Goal: Information Seeking & Learning: Learn about a topic

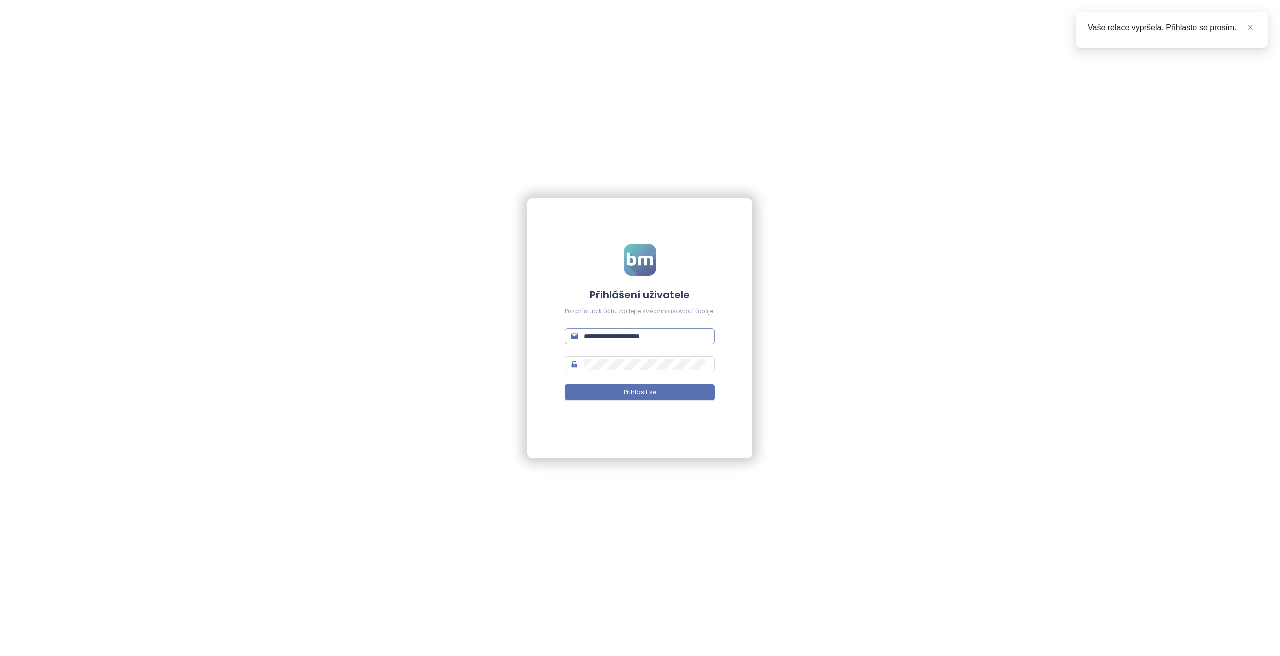
click at [621, 333] on input "**********" at bounding box center [646, 336] width 125 height 11
paste input "text"
type input "**********"
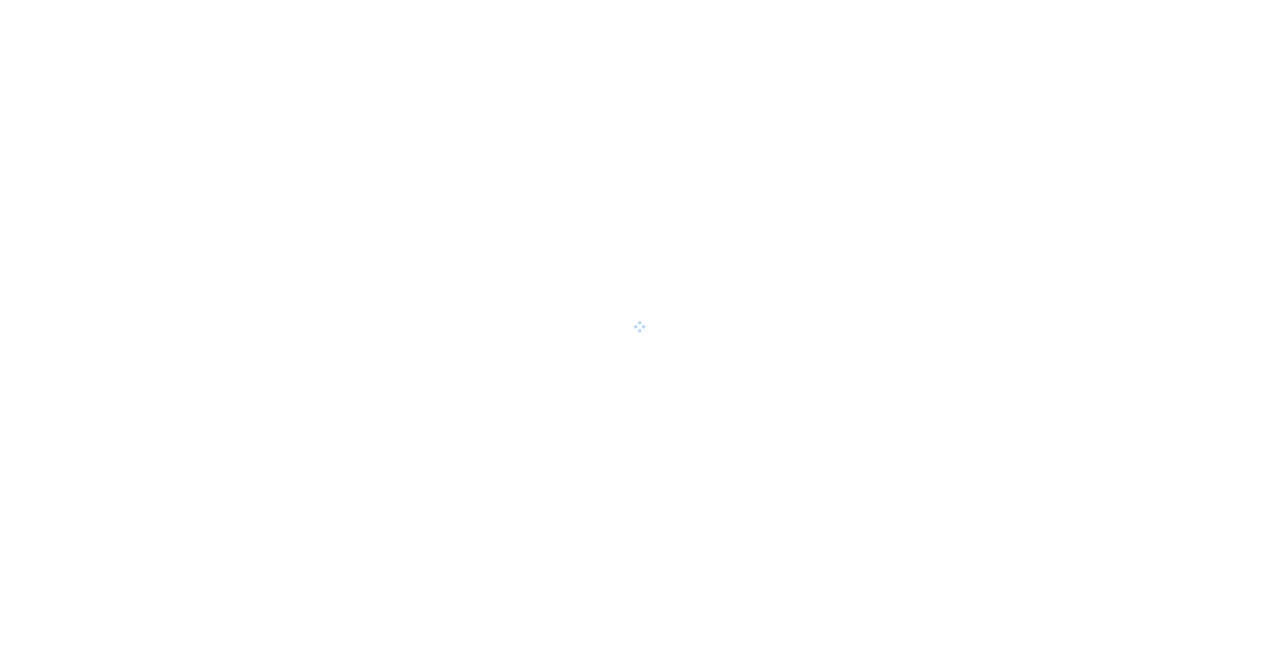
click at [653, 364] on div at bounding box center [640, 328] width 1280 height 656
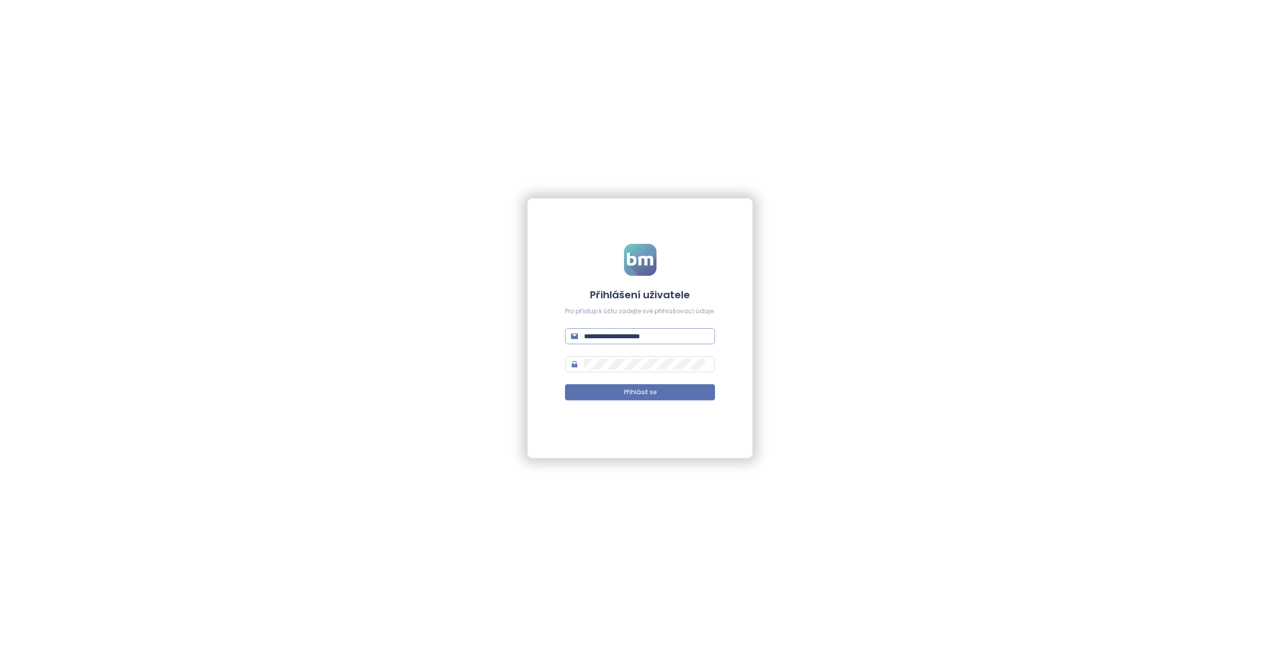
click at [627, 336] on input "**********" at bounding box center [646, 336] width 125 height 11
paste input "text"
type input "**********"
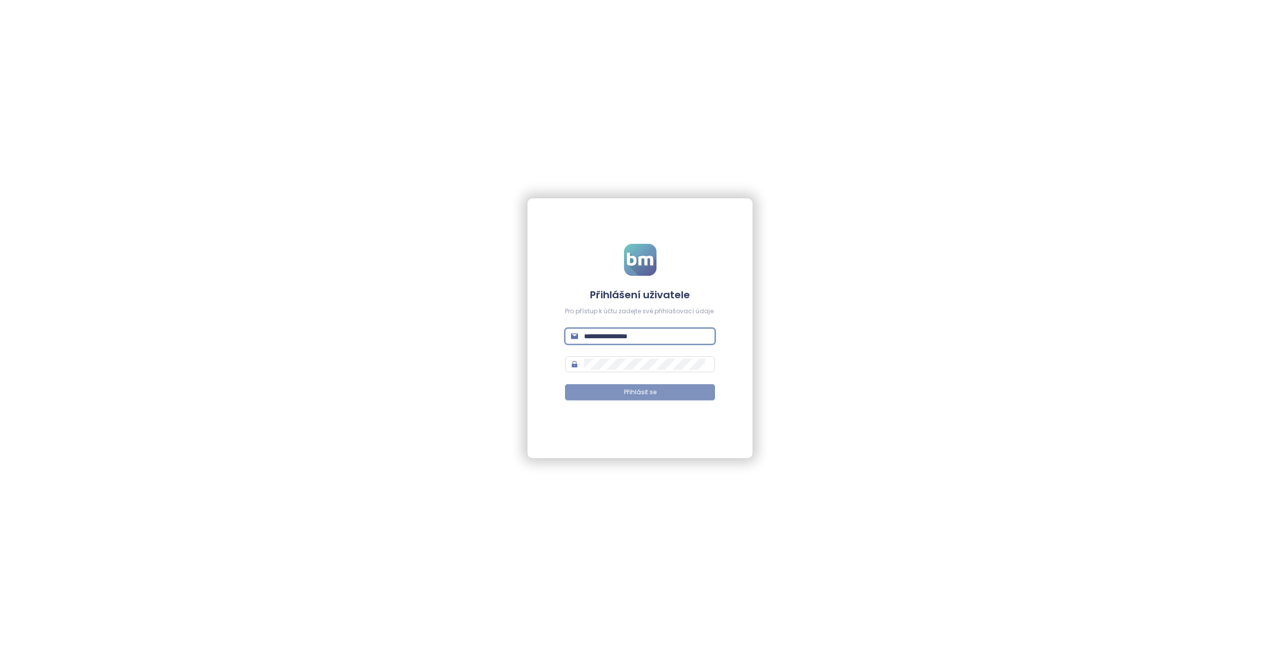
click at [646, 390] on span "Přihlásit se" at bounding box center [640, 392] width 32 height 9
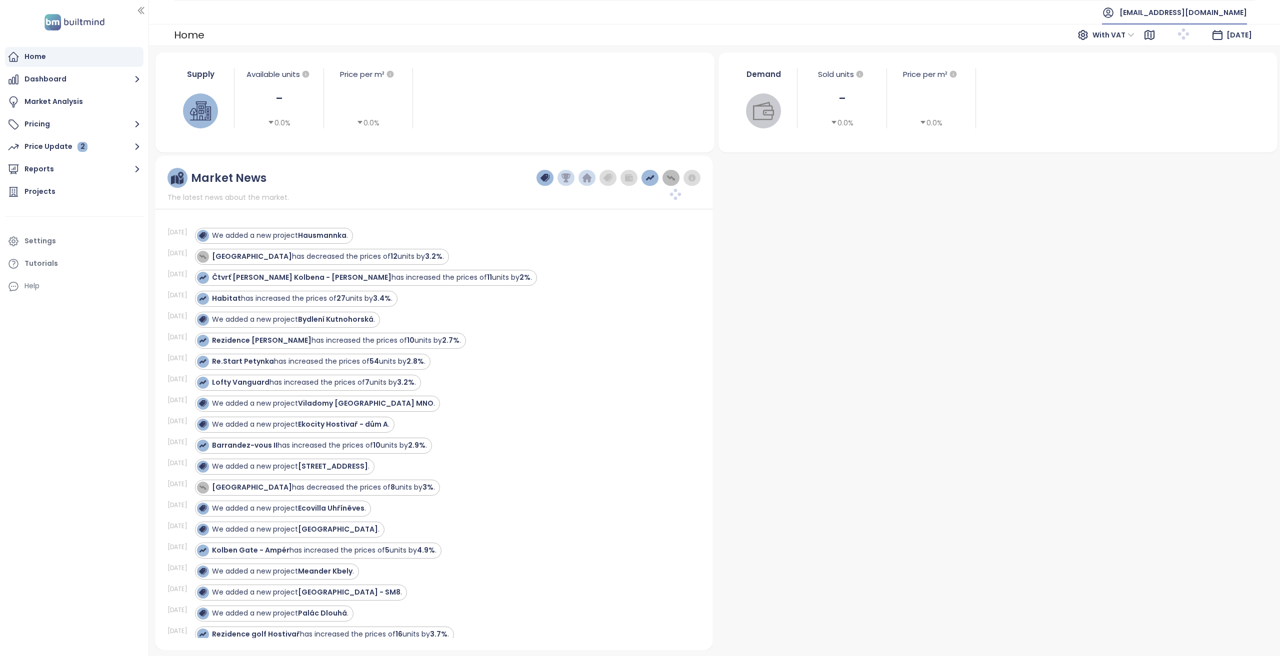
click at [1219, 12] on span "[EMAIL_ADDRESS][DOMAIN_NAME]" at bounding box center [1182, 12] width 127 height 24
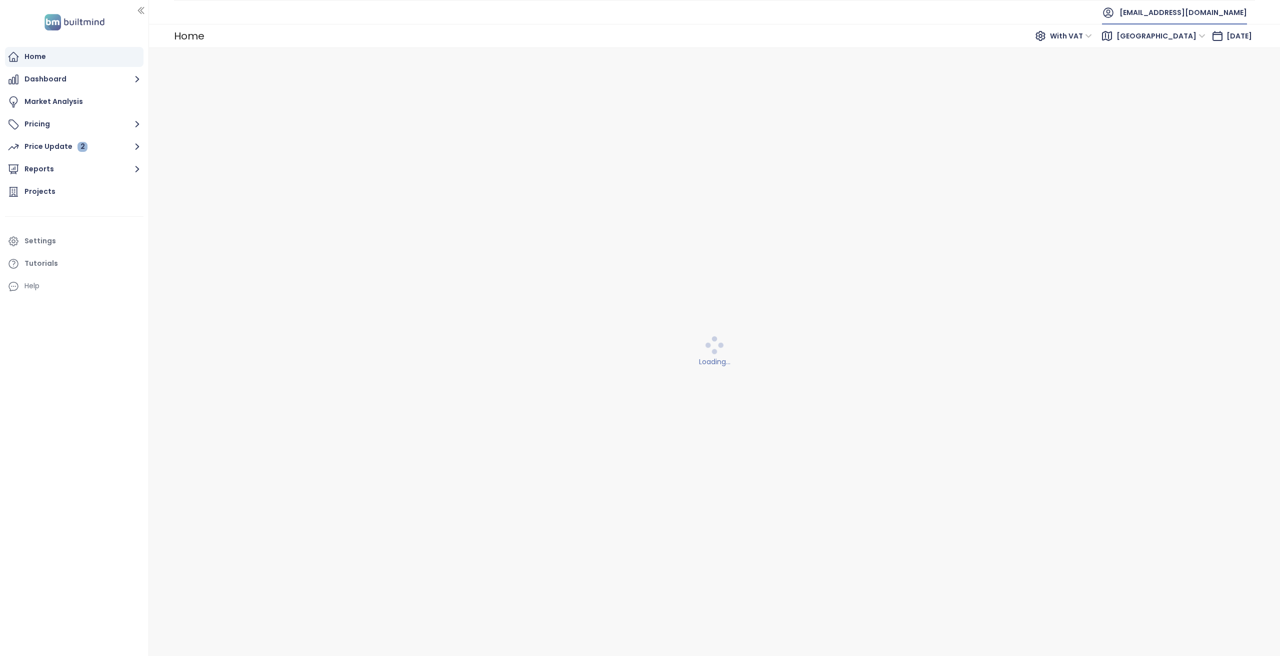
click at [1152, 28] on li "Log out" at bounding box center [1152, 28] width 0 height 0
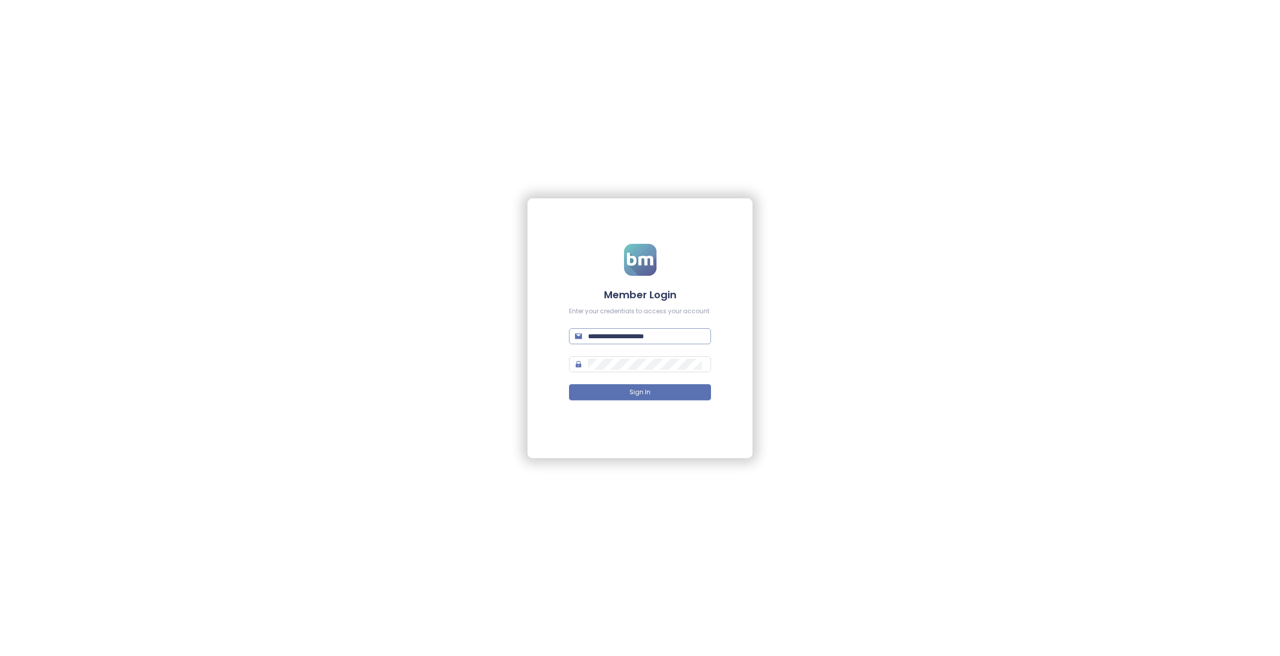
click at [642, 335] on input "**********" at bounding box center [646, 336] width 117 height 11
type input "**********"
click at [569, 384] on button "Sign In" at bounding box center [640, 392] width 142 height 16
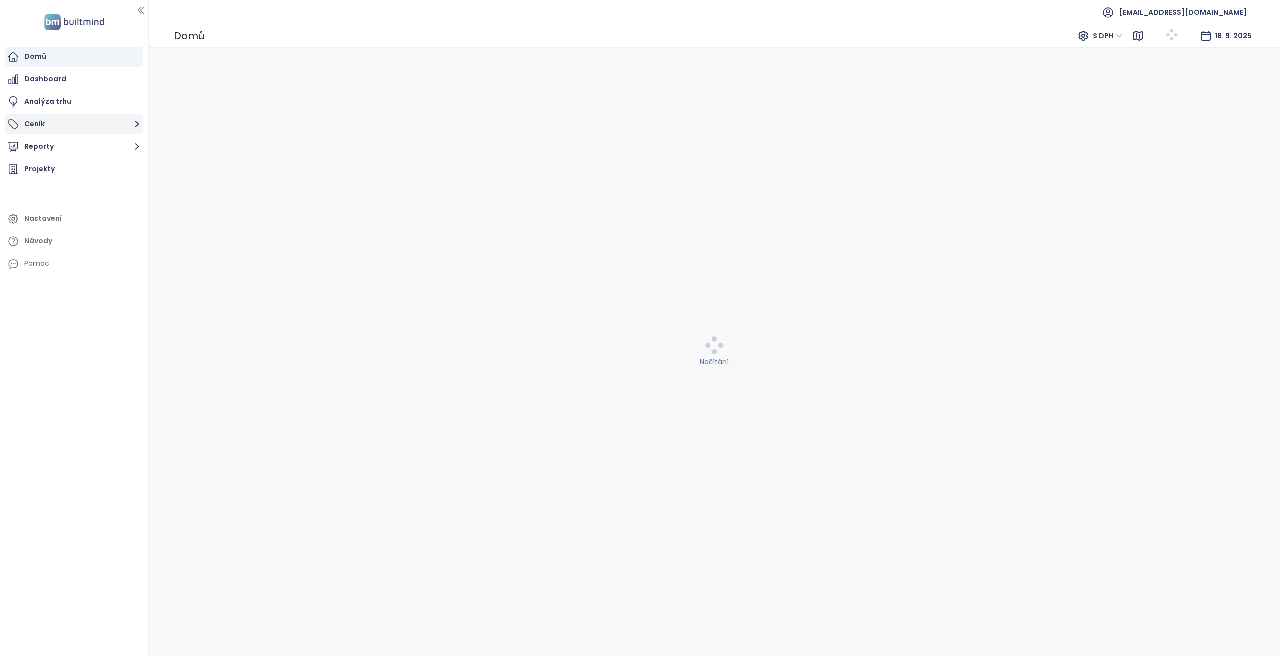
click at [106, 131] on button "Ceník" at bounding box center [74, 124] width 138 height 20
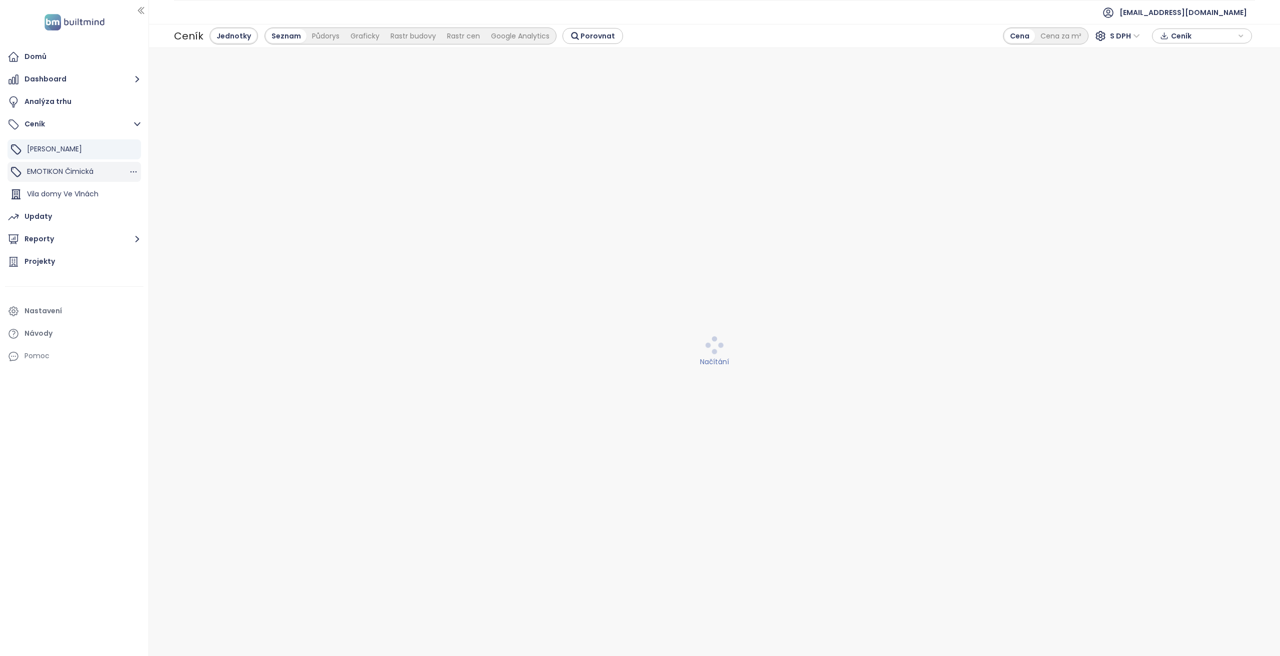
click at [70, 173] on span "EMOTIKON Čimická" at bounding box center [60, 171] width 66 height 10
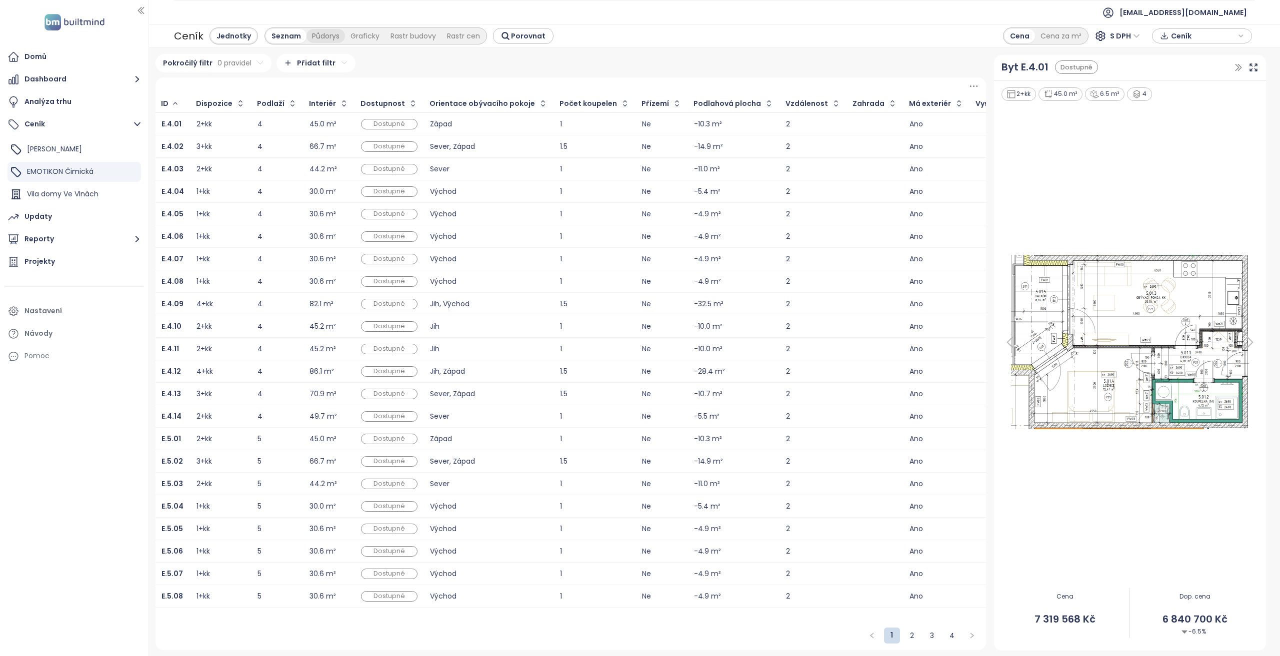
click at [326, 37] on div "Půdorys" at bounding box center [325, 36] width 38 height 14
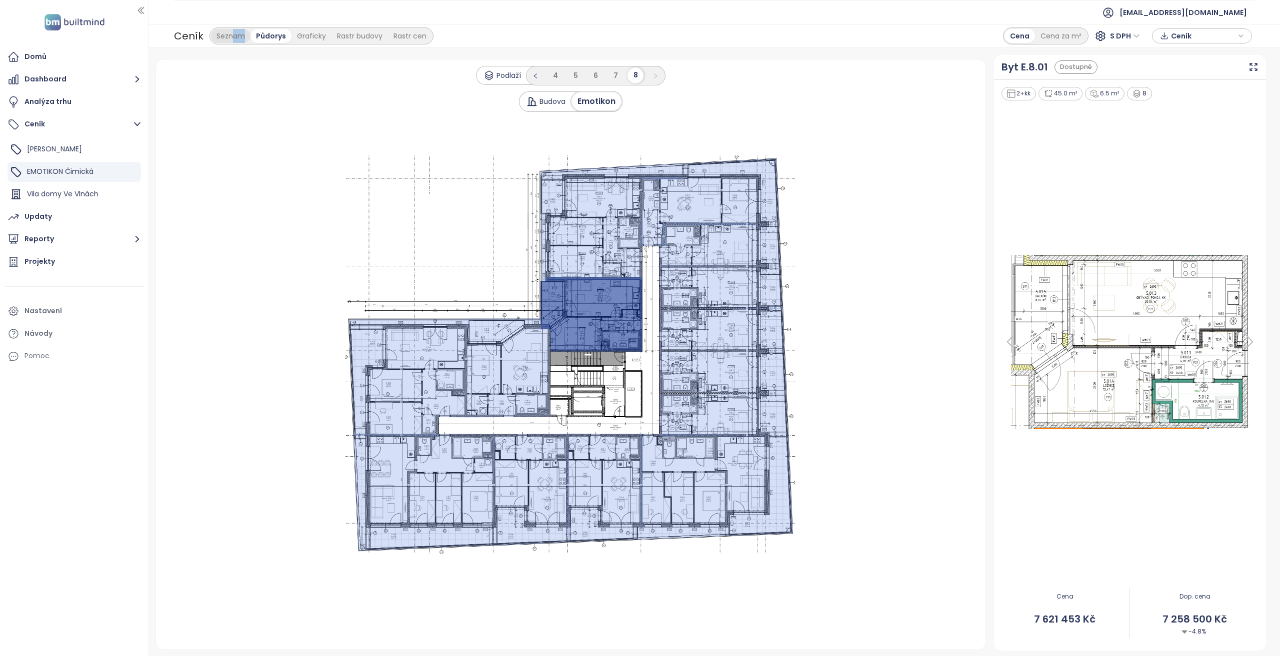
drag, startPoint x: 251, startPoint y: 35, endPoint x: 230, endPoint y: 38, distance: 20.7
click at [230, 38] on div "Seznam Půdorys Graficky Rastr budovy Rastr cen" at bounding box center [321, 36] width 221 height 14
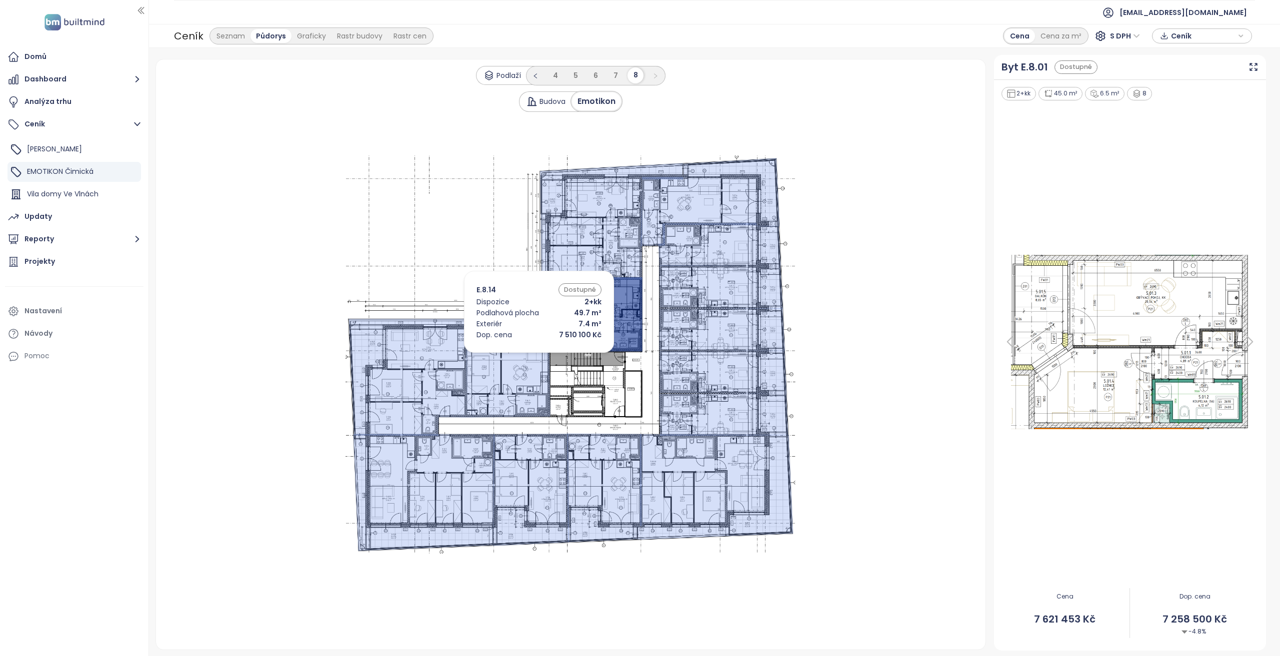
click at [524, 356] on icon at bounding box center [508, 367] width 84 height 99
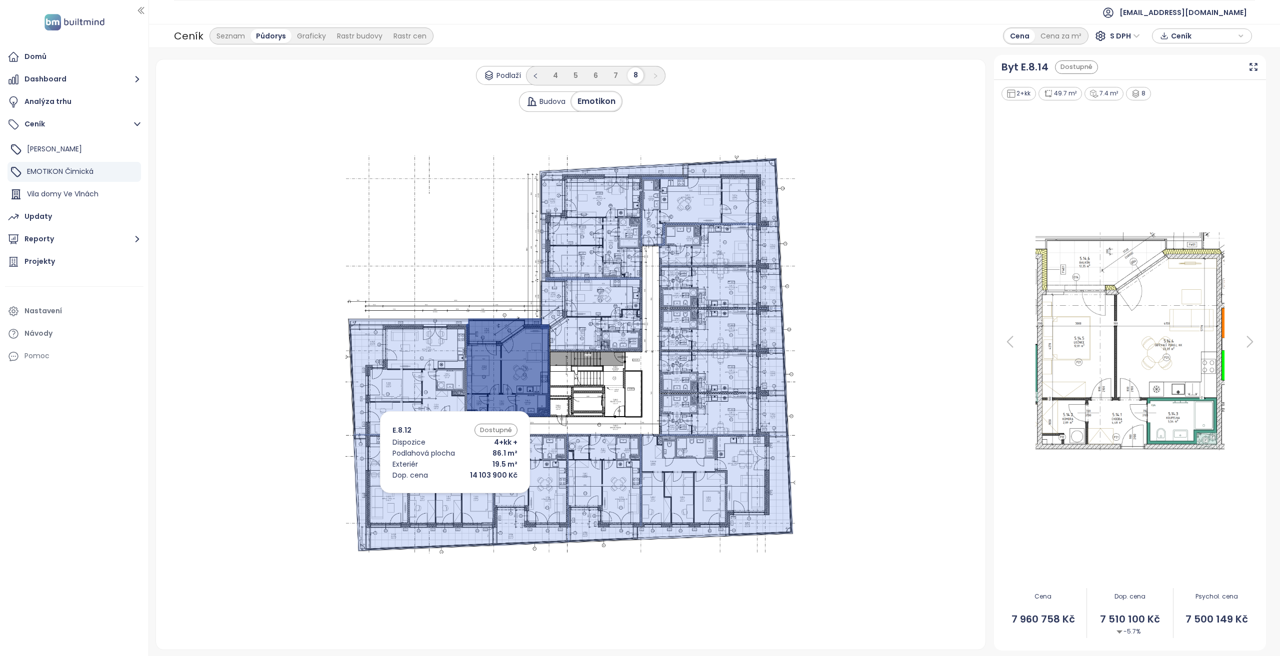
click at [440, 496] on icon at bounding box center [423, 492] width 141 height 117
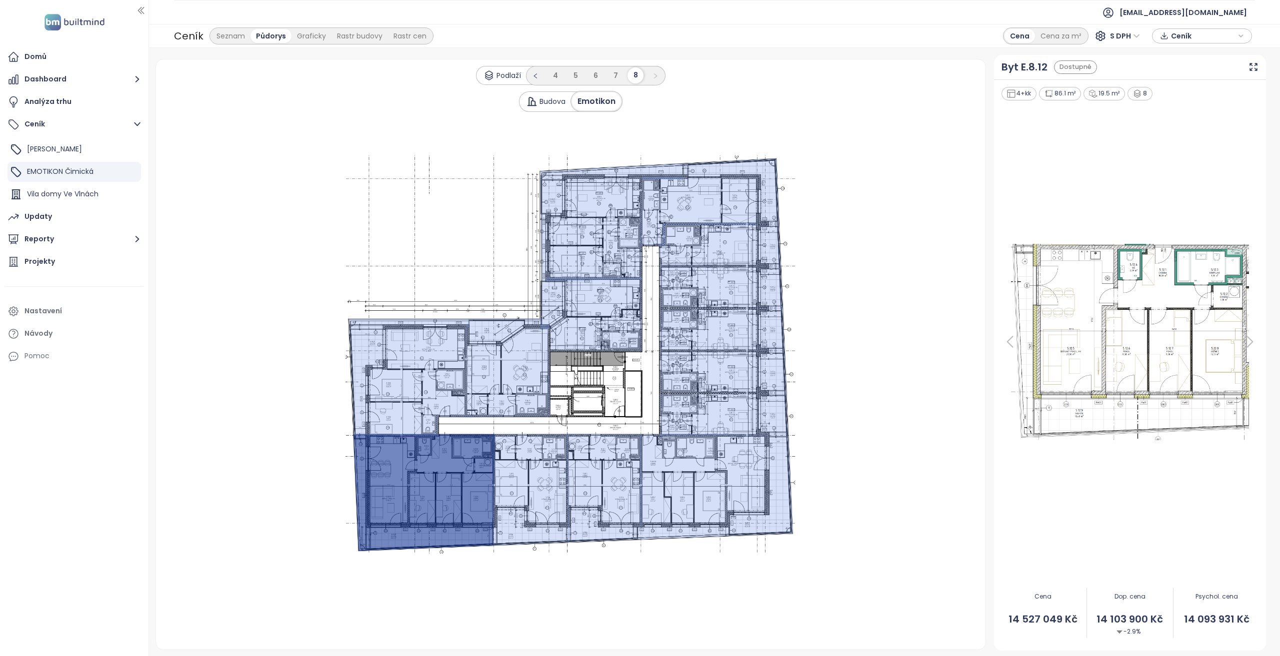
click at [1003, 344] on icon at bounding box center [1010, 342] width 20 height 20
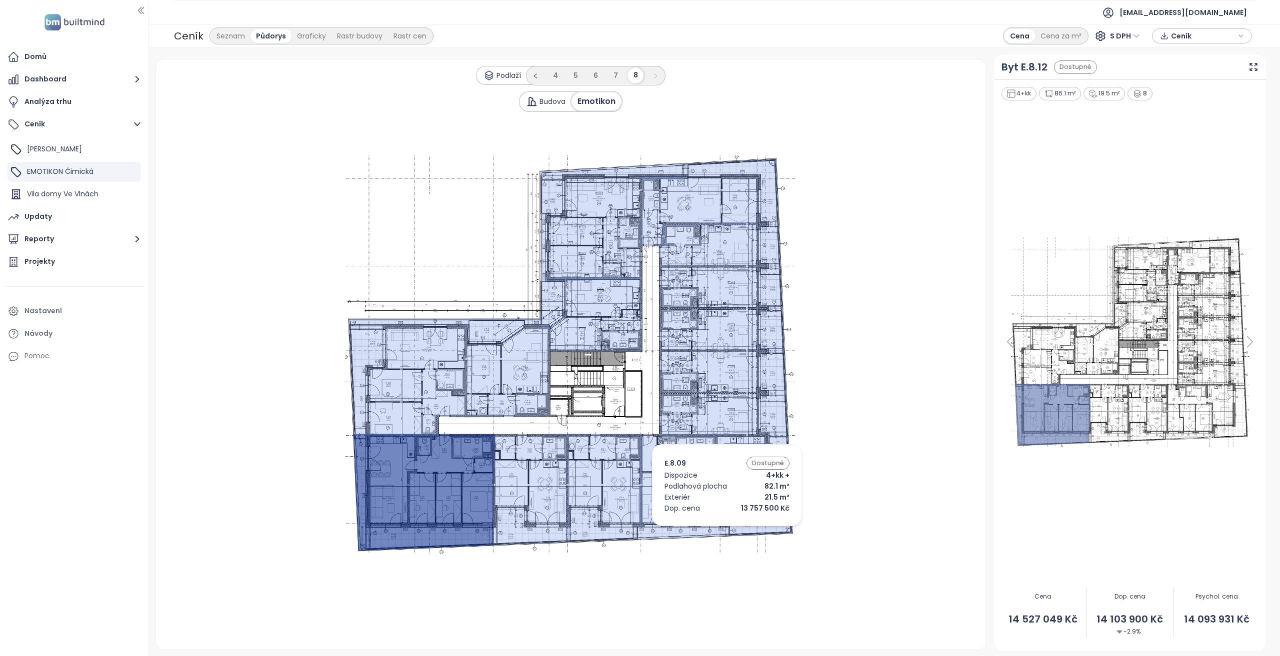
click at [712, 529] on icon at bounding box center [715, 487] width 155 height 106
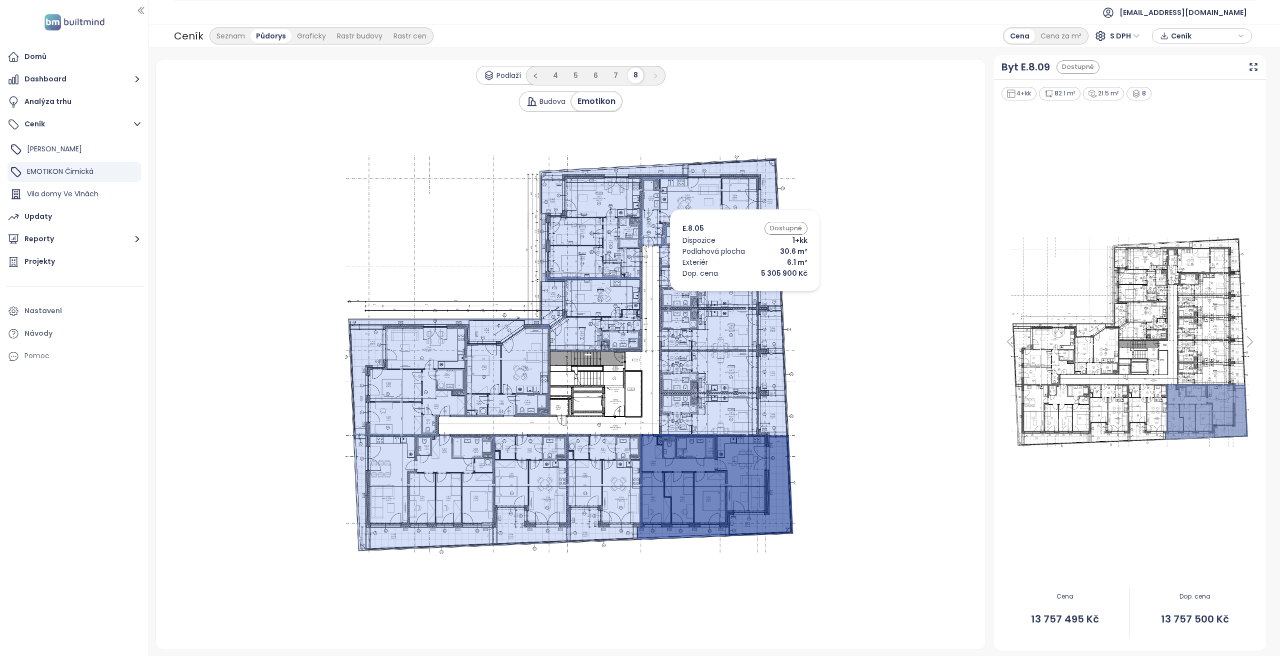
click at [730, 294] on icon at bounding box center [721, 286] width 124 height 43
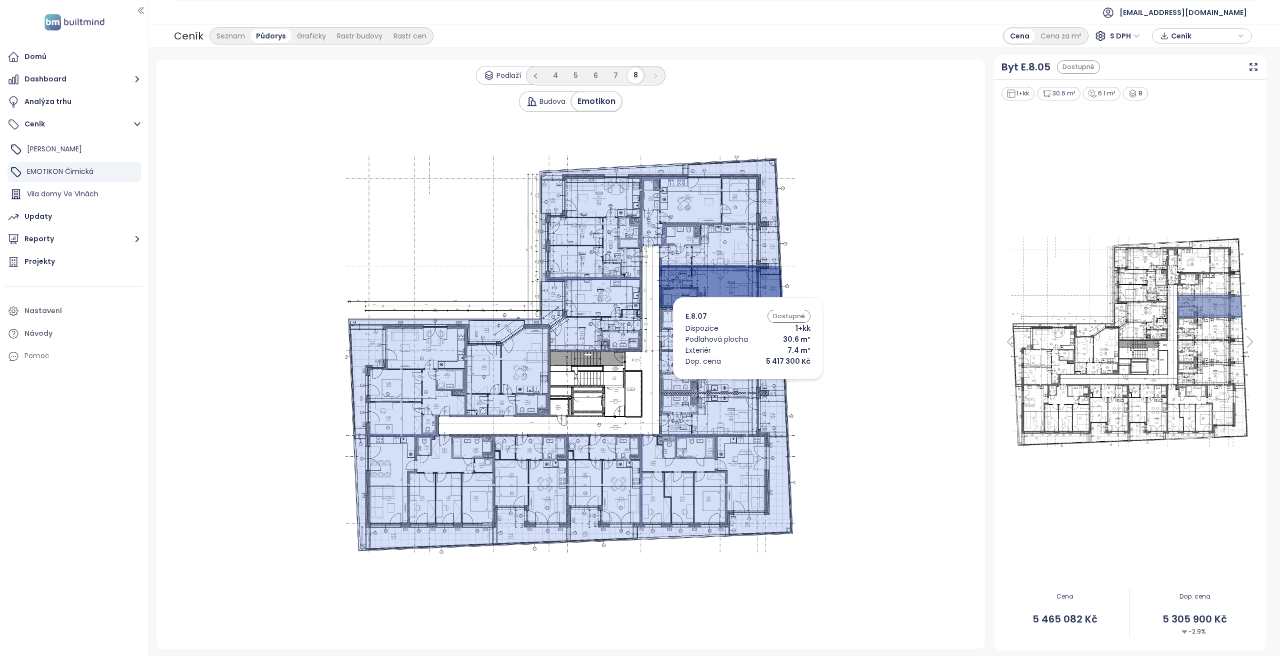
click at [733, 383] on icon at bounding box center [722, 372] width 127 height 43
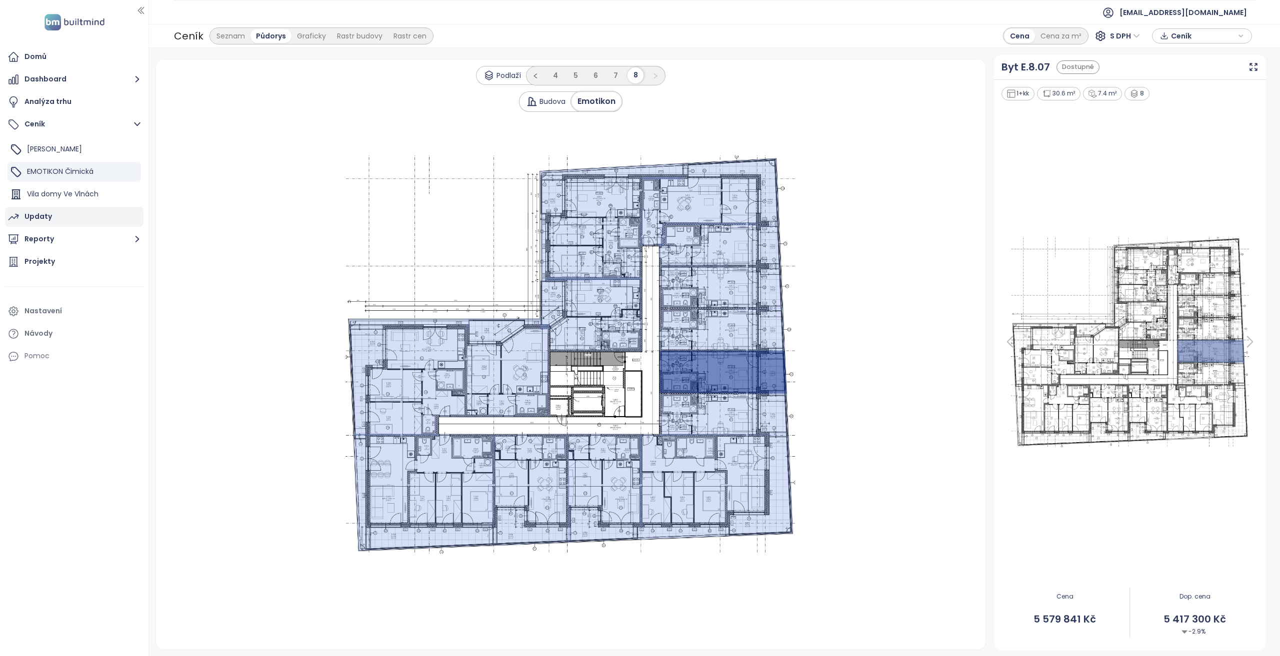
click at [49, 222] on div "Updaty" at bounding box center [37, 216] width 27 height 12
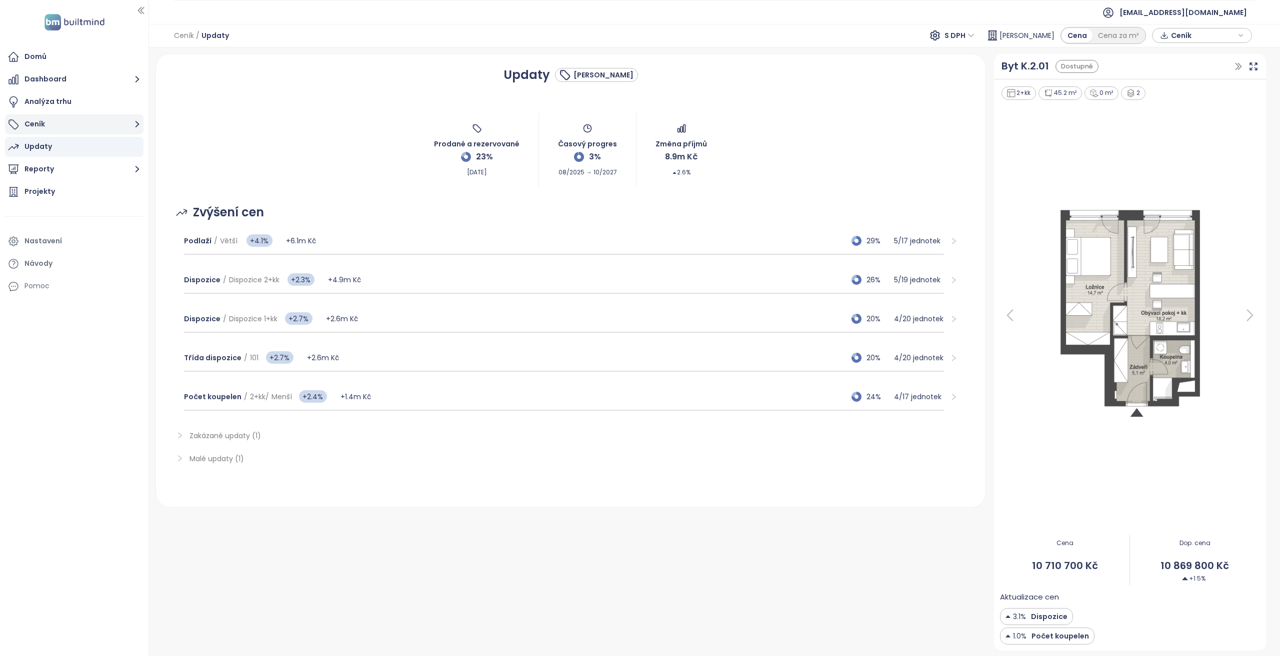
drag, startPoint x: 75, startPoint y: 125, endPoint x: 100, endPoint y: 127, distance: 25.0
click at [75, 125] on button "Ceník" at bounding box center [74, 124] width 138 height 20
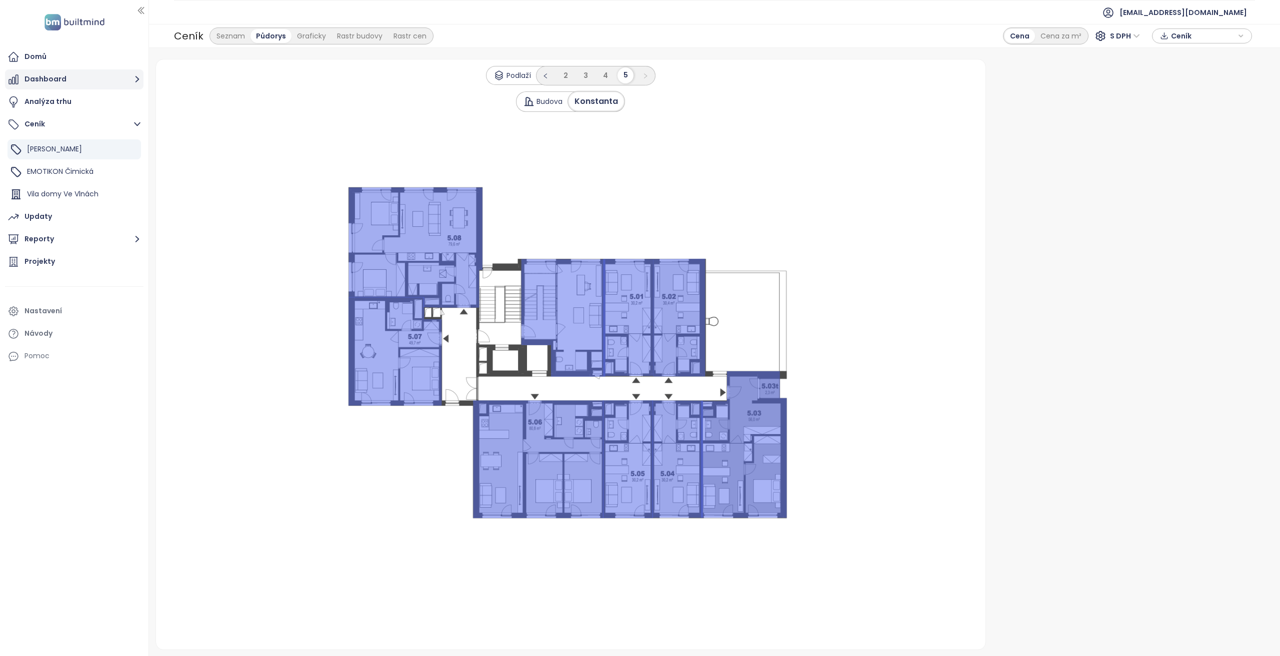
click at [77, 83] on button "Dashboard" at bounding box center [74, 79] width 138 height 20
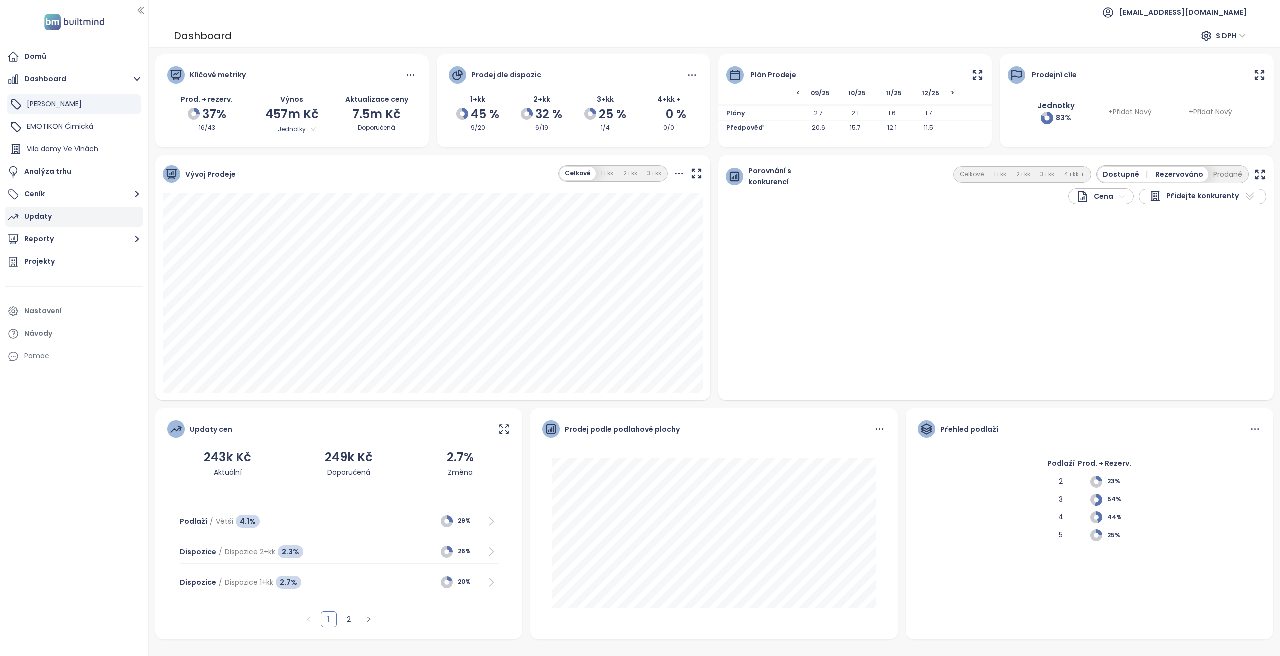
drag, startPoint x: 80, startPoint y: 197, endPoint x: 85, endPoint y: 207, distance: 10.7
click at [80, 197] on button "Ceník" at bounding box center [74, 194] width 138 height 20
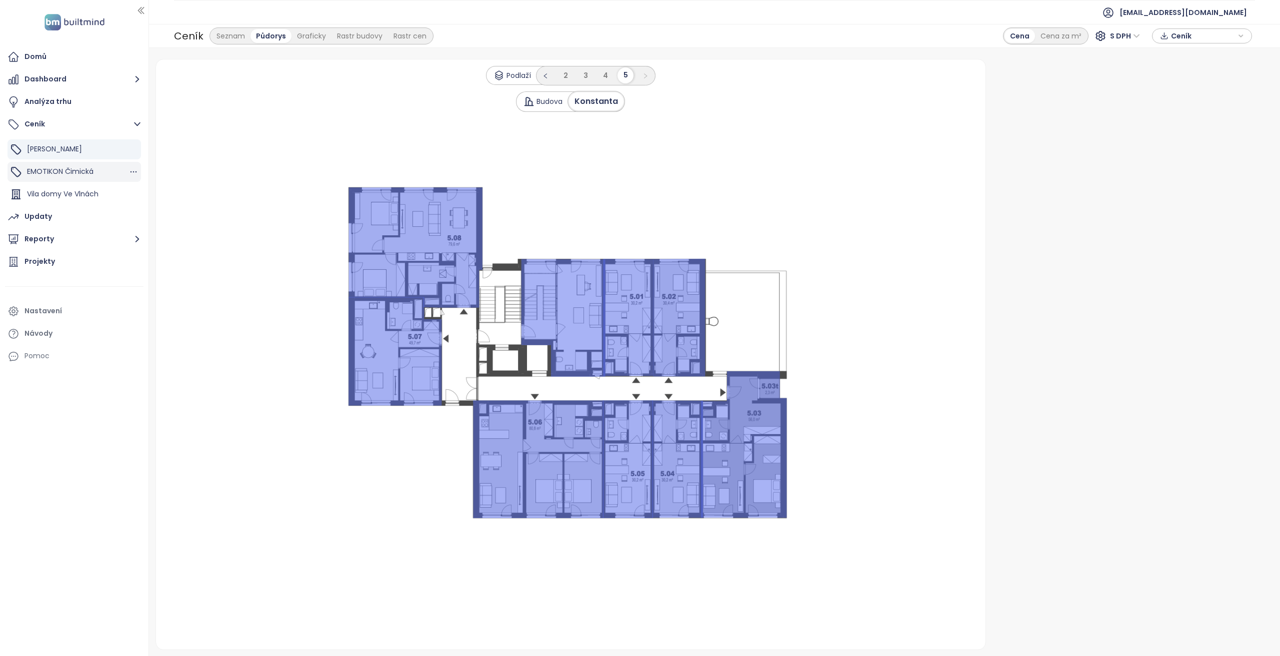
click at [91, 175] on span "EMOTIKON Čimická" at bounding box center [60, 171] width 66 height 10
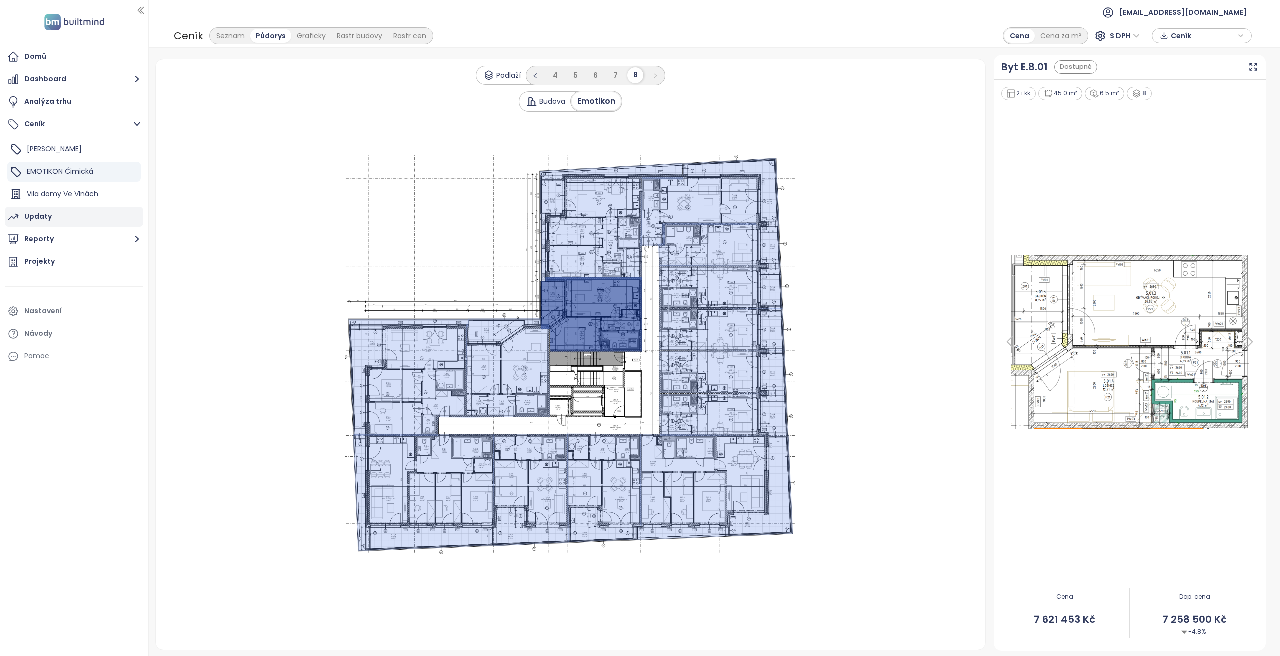
click at [102, 223] on div "Updaty" at bounding box center [74, 217] width 138 height 20
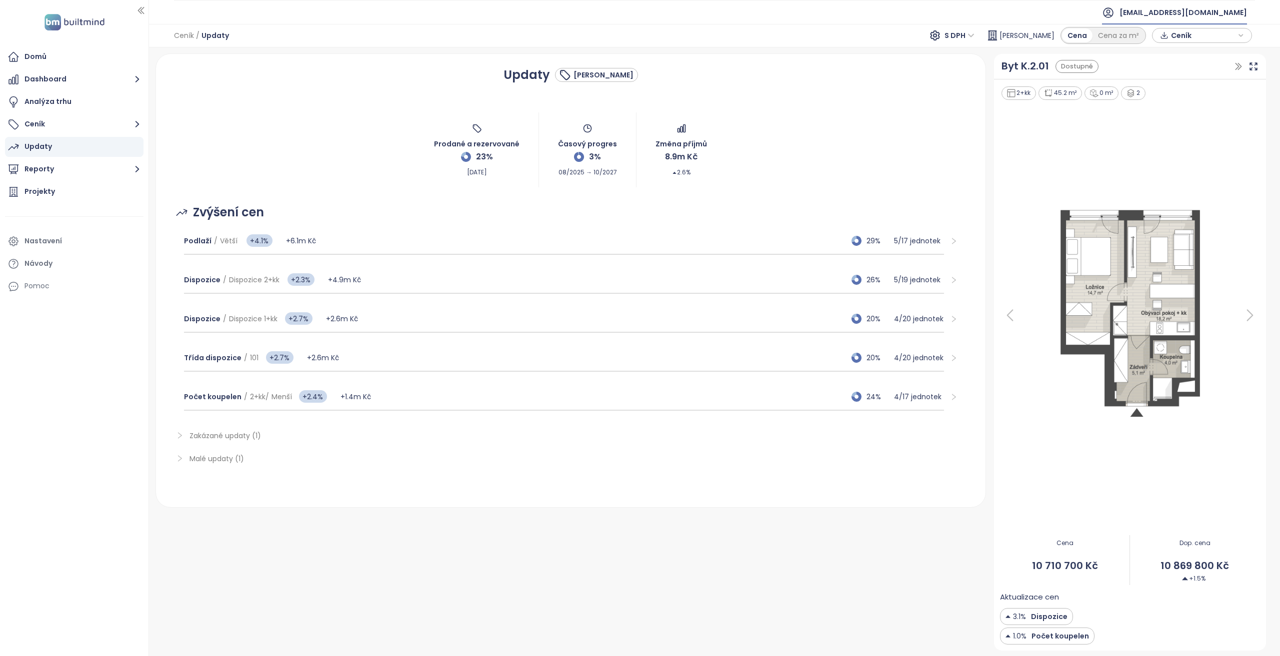
click at [1207, 12] on span "ikonix@ikonix.cz" at bounding box center [1182, 12] width 127 height 24
click at [1212, 31] on li "Odhlásit se" at bounding box center [1211, 40] width 76 height 20
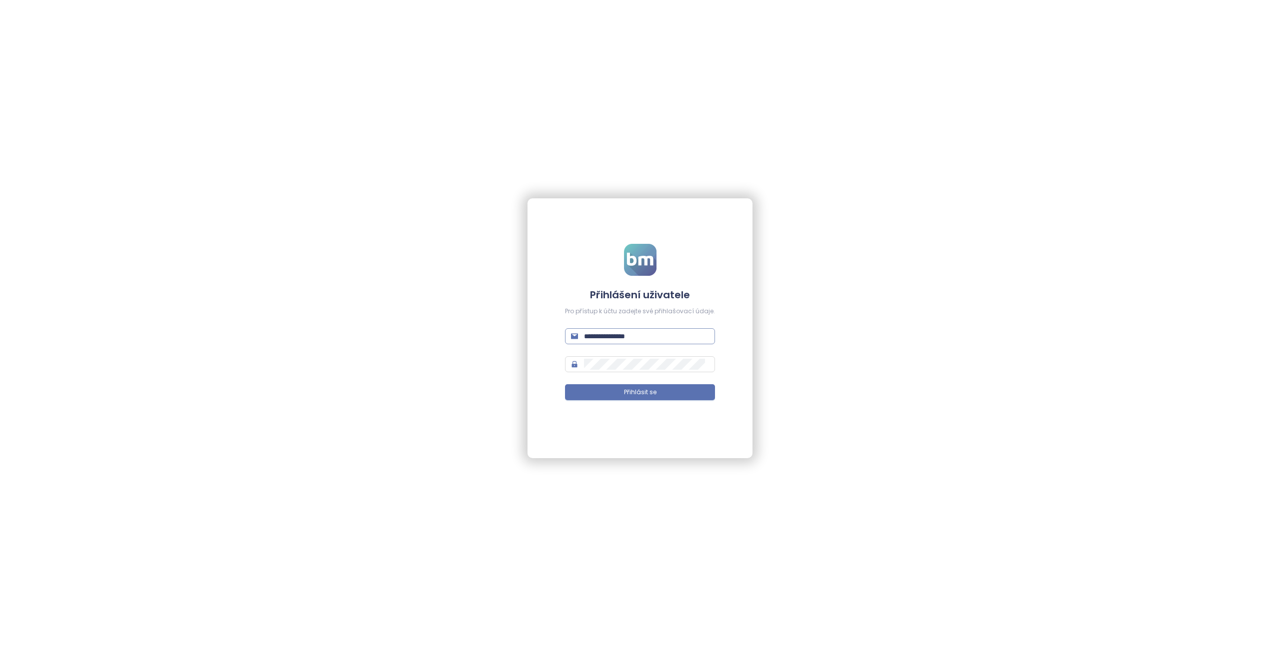
click at [661, 339] on input "**********" at bounding box center [646, 336] width 125 height 11
type input "**********"
click at [565, 384] on button "Přihlásit se" at bounding box center [640, 392] width 150 height 16
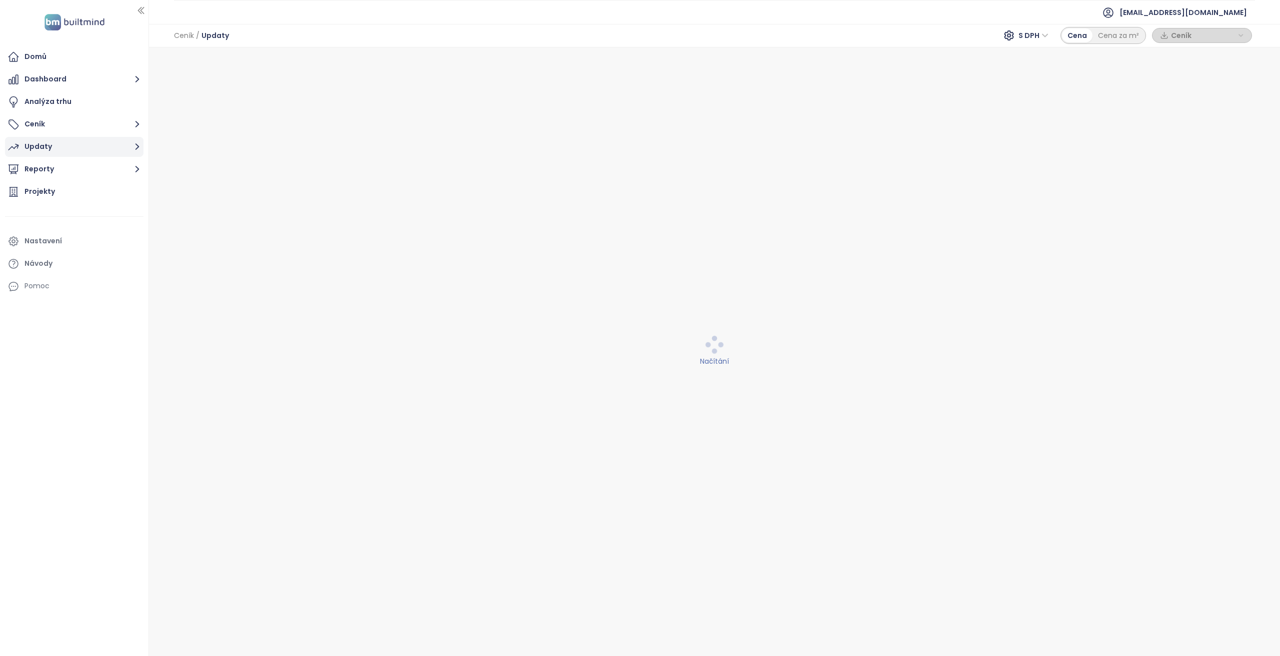
click at [66, 148] on button "Updaty" at bounding box center [74, 147] width 138 height 20
click at [73, 198] on span "Rezidence Čakovice B" at bounding box center [65, 194] width 76 height 10
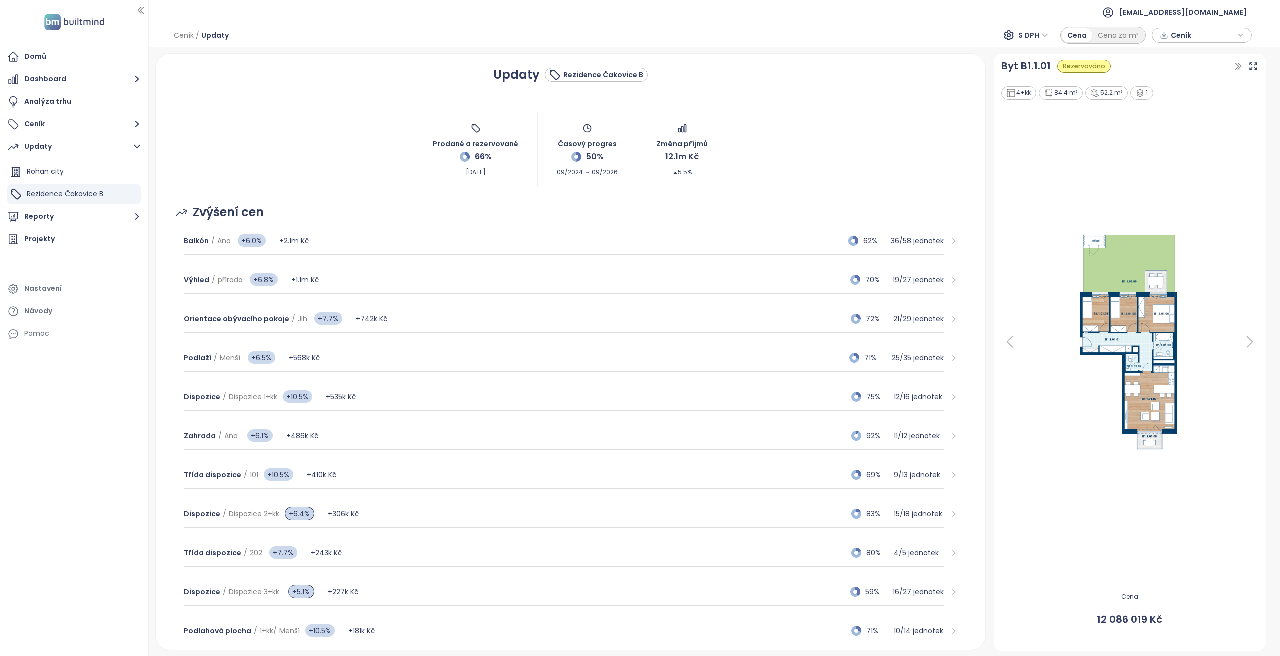
click at [1013, 344] on icon at bounding box center [1010, 342] width 20 height 20
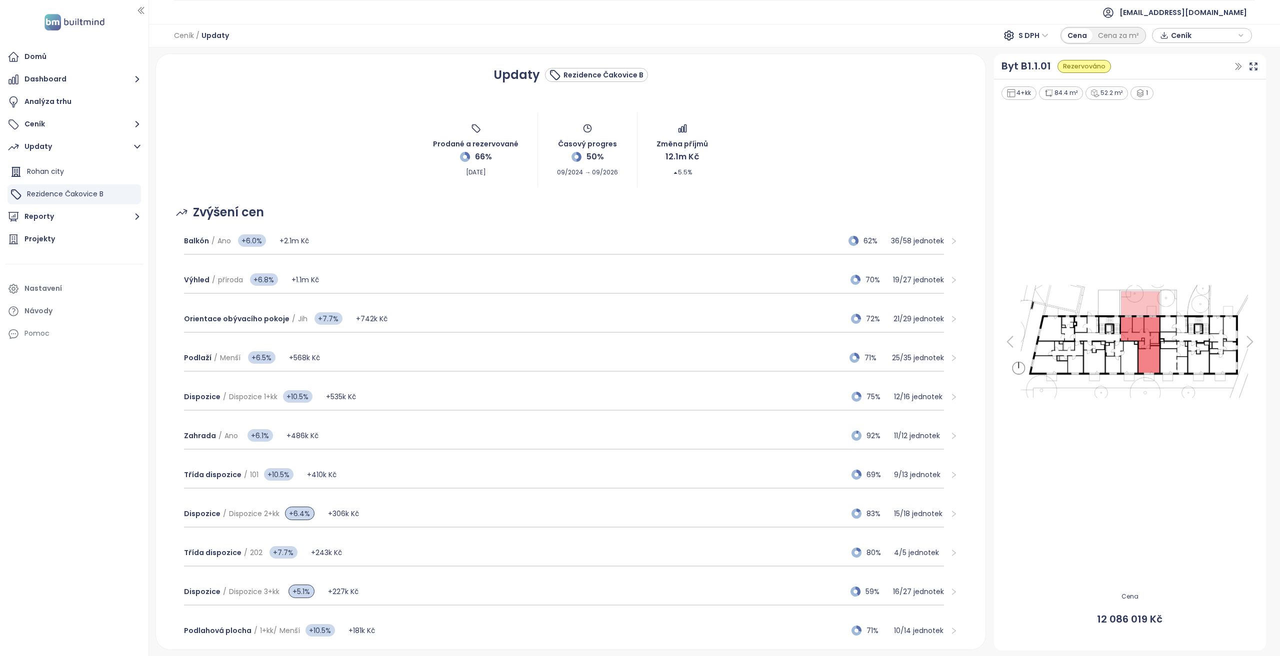
click at [1008, 347] on icon at bounding box center [1010, 342] width 20 height 20
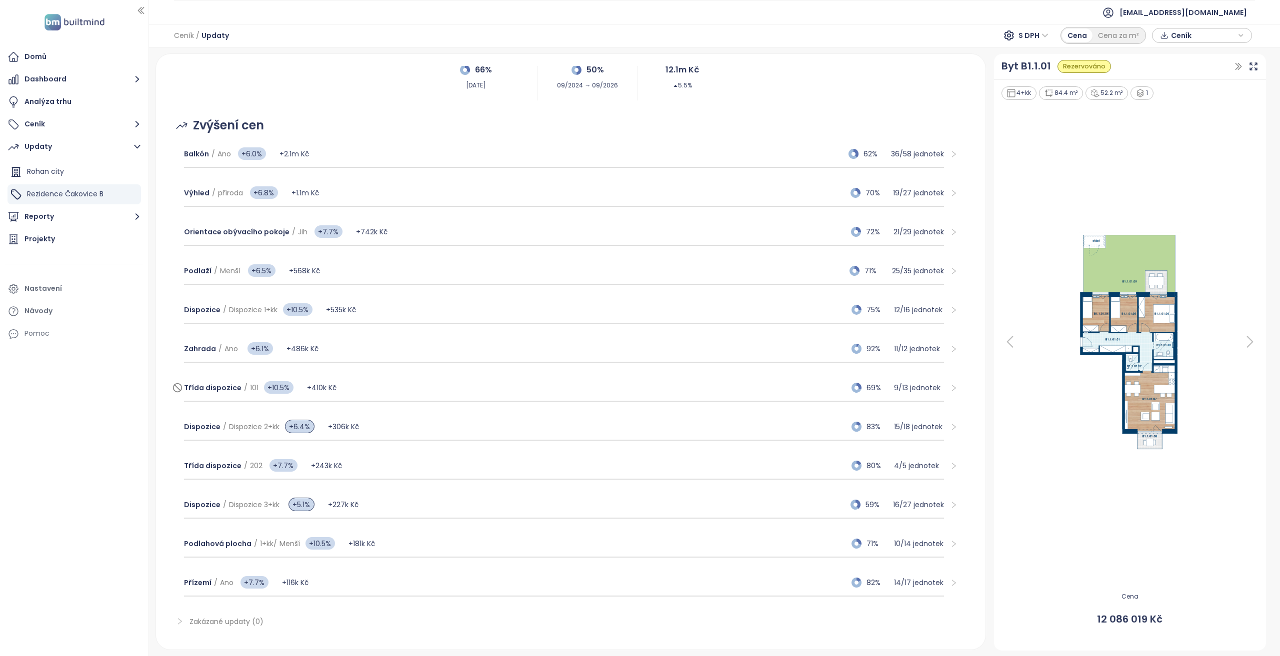
scroll to position [130, 0]
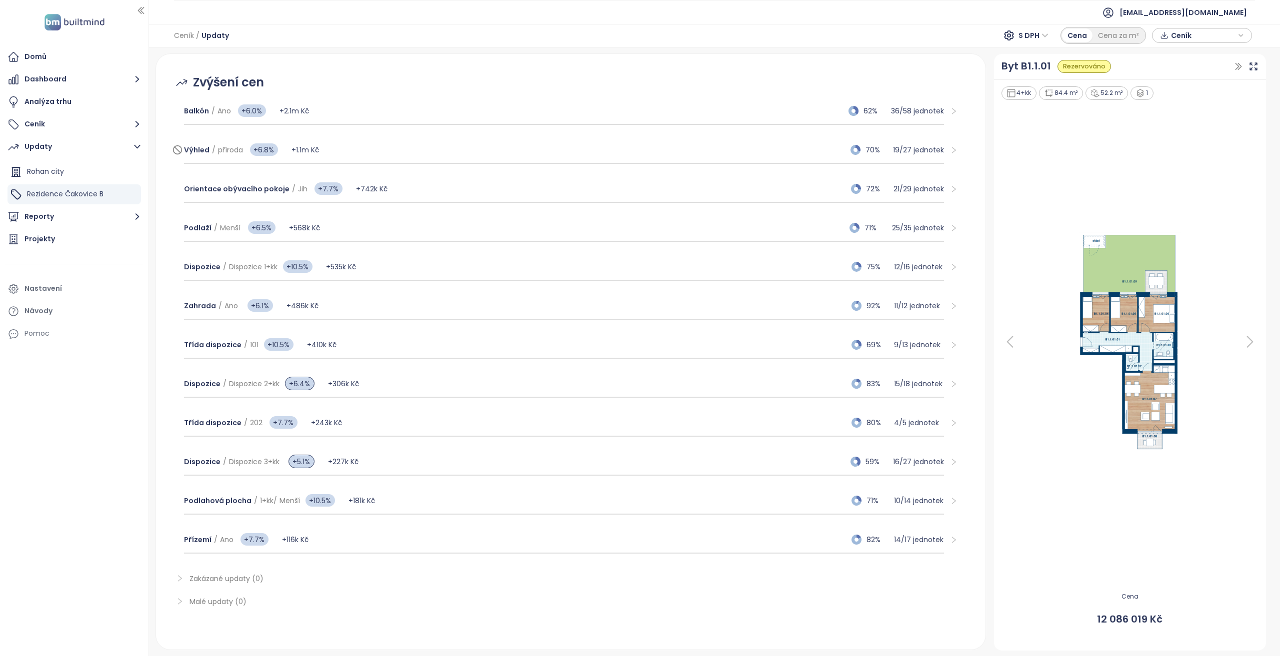
click at [424, 148] on div "Výhled / příroda +6.8% +1.1m Kč 70% 19 / 27 jednotek" at bounding box center [564, 150] width 760 height 27
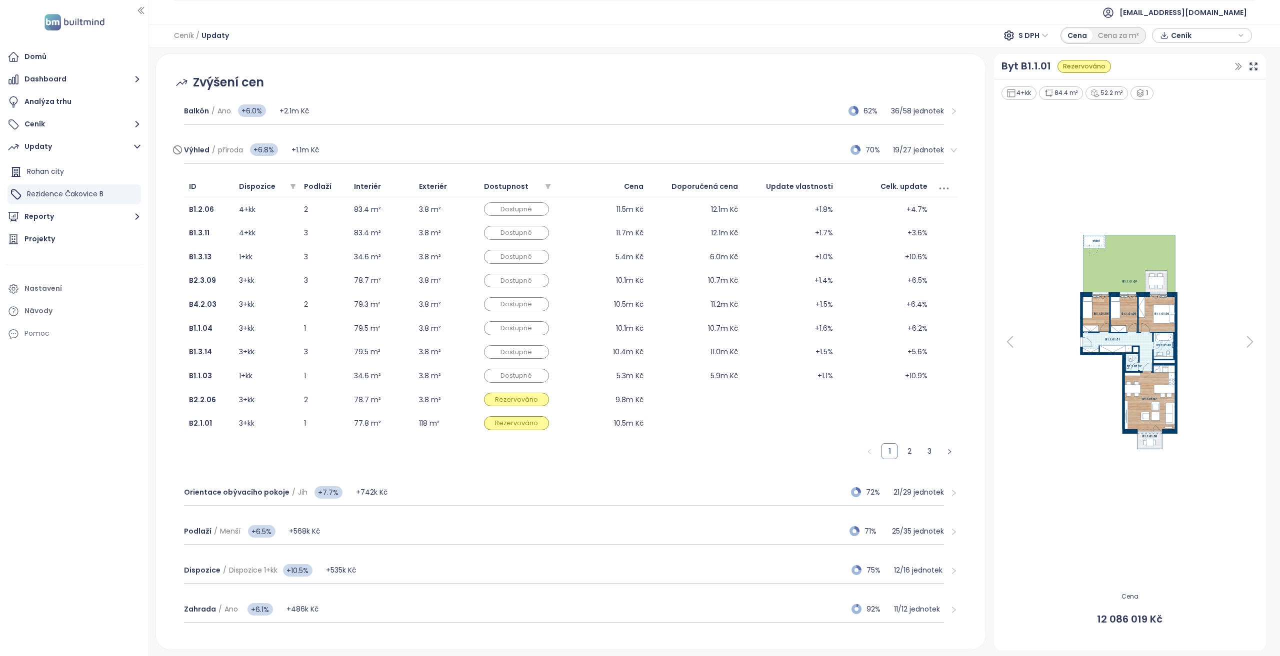
click at [424, 148] on div "Výhled / příroda +6.8% +1.1m Kč 70% 19 / 27 jednotek" at bounding box center [564, 150] width 760 height 27
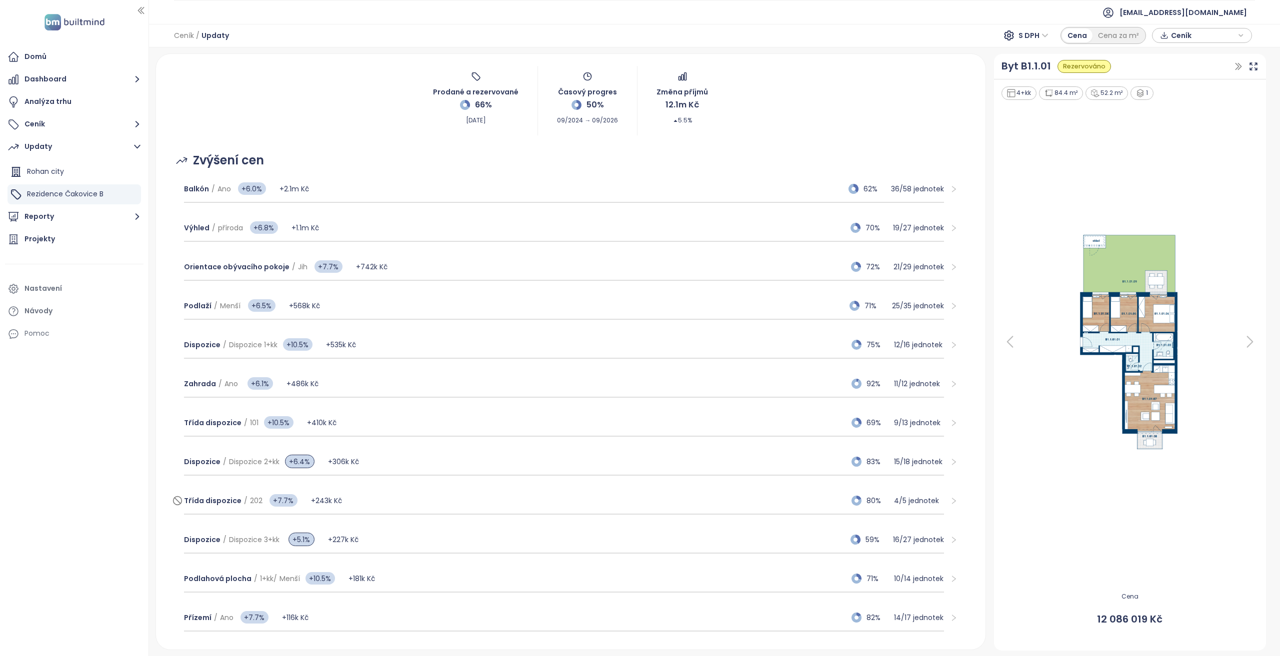
scroll to position [100, 0]
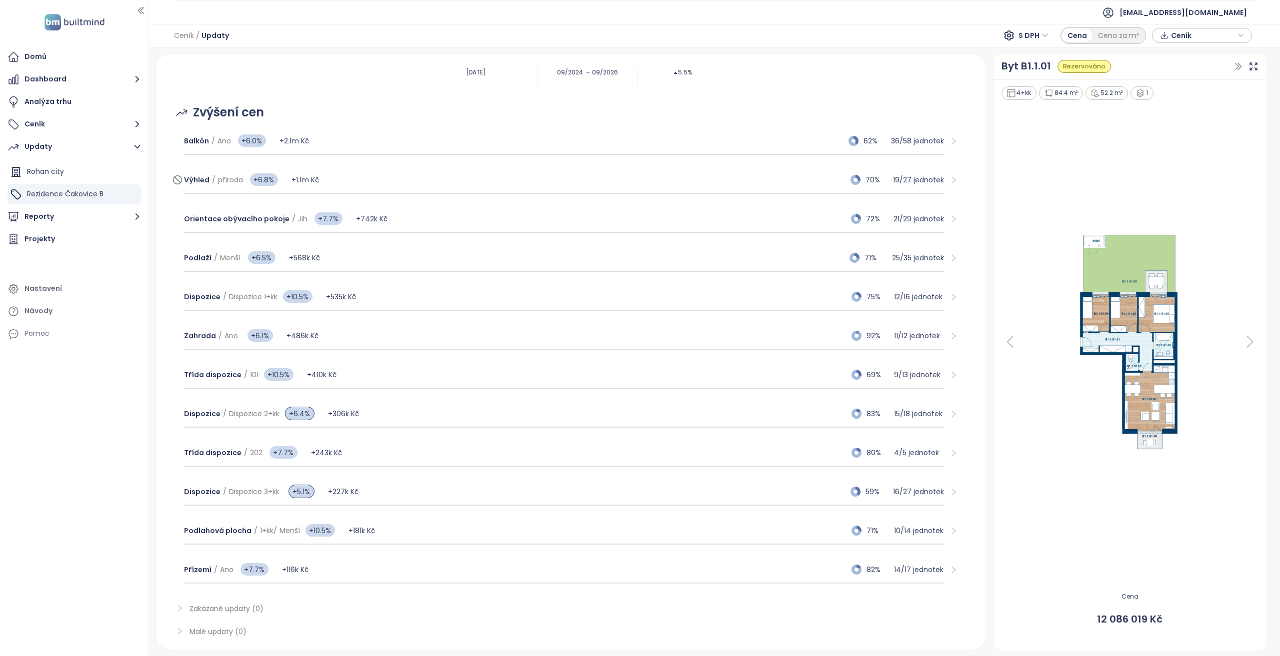
click at [375, 181] on div "Výhled / příroda +6.8% +1.1m Kč 70% 19 / 27 jednotek" at bounding box center [564, 180] width 760 height 27
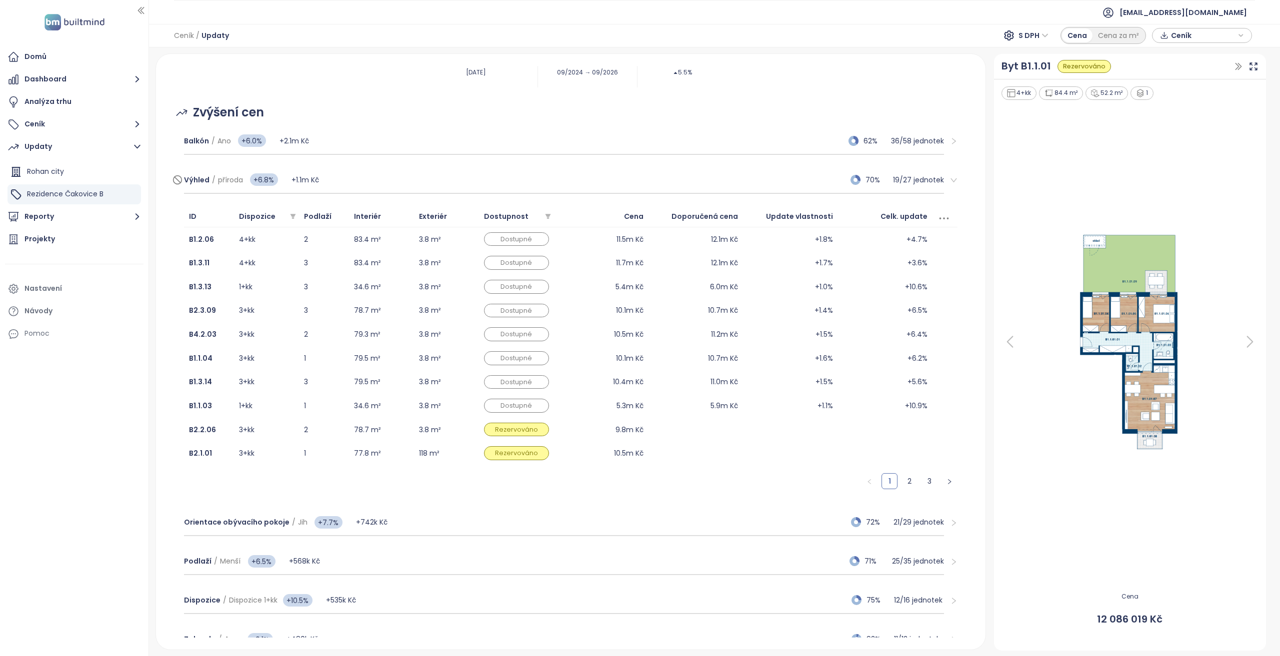
click at [375, 181] on div "Výhled / příroda +6.8% +1.1m Kč 70% 19 / 27 jednotek" at bounding box center [564, 180] width 760 height 27
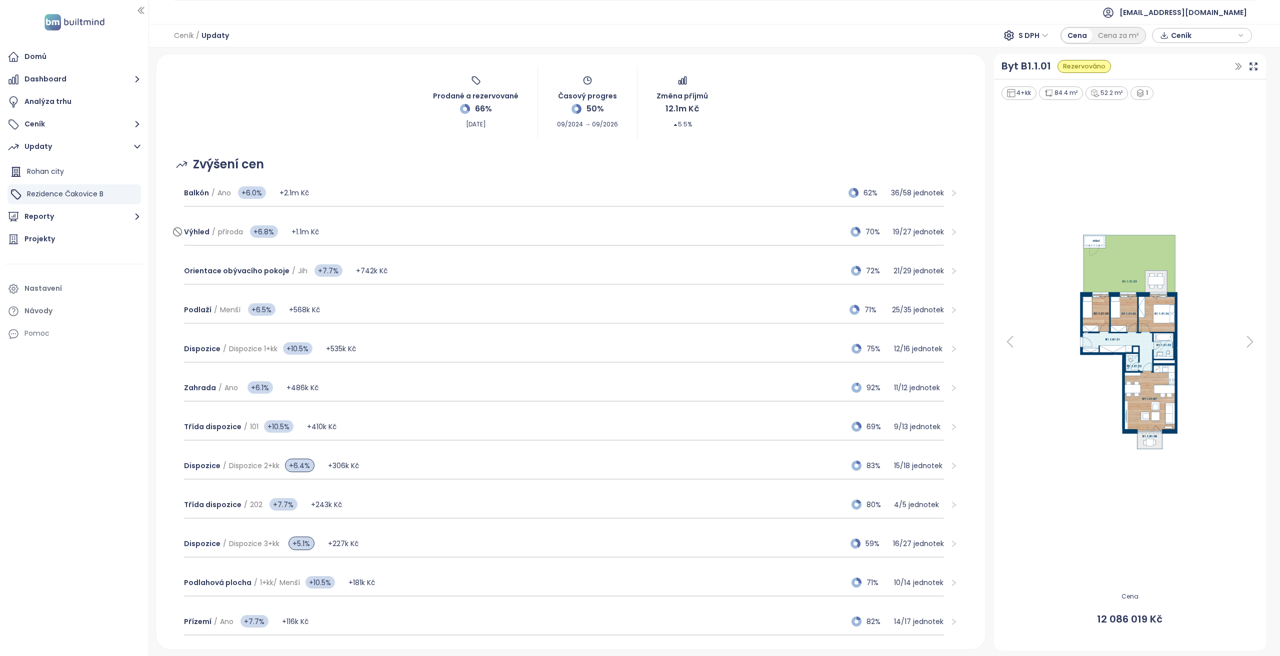
scroll to position [30, 0]
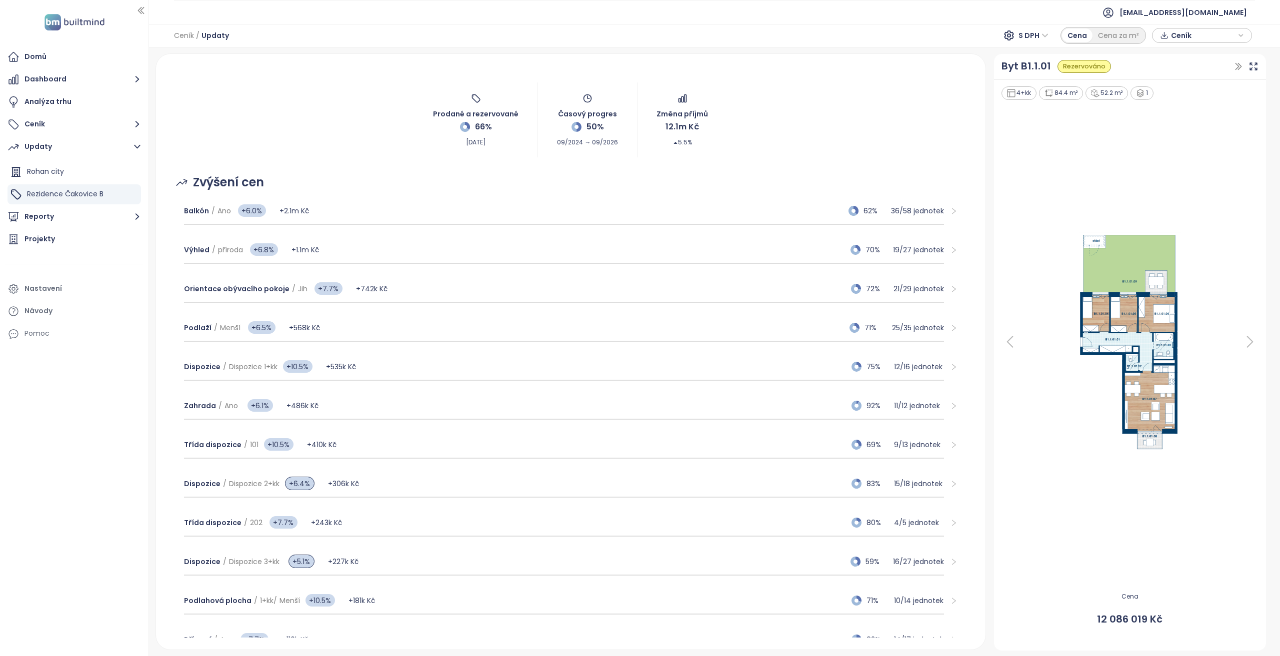
click at [588, 263] on div "Výhled / příroda +6.8% +1.1m Kč 70% 19 / 27 jednotek" at bounding box center [571, 250] width 790 height 39
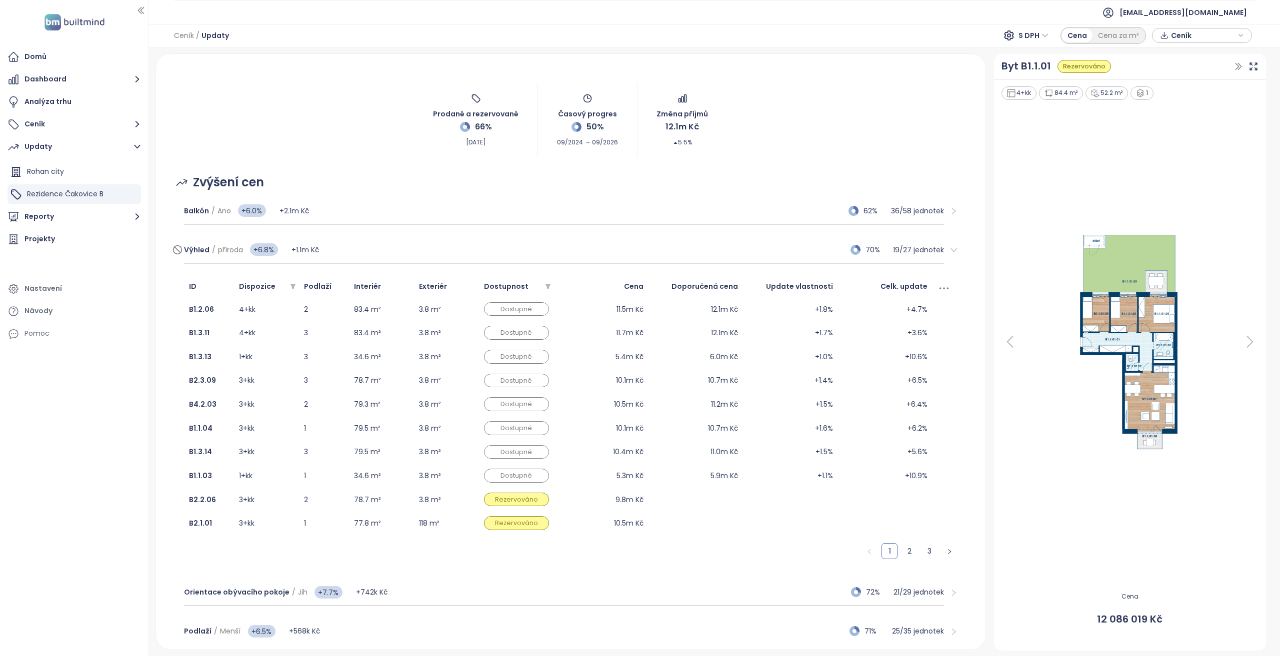
click at [577, 246] on div "Výhled / příroda +6.8% +1.1m Kč 70% 19 / 27 jednotek" at bounding box center [564, 250] width 760 height 27
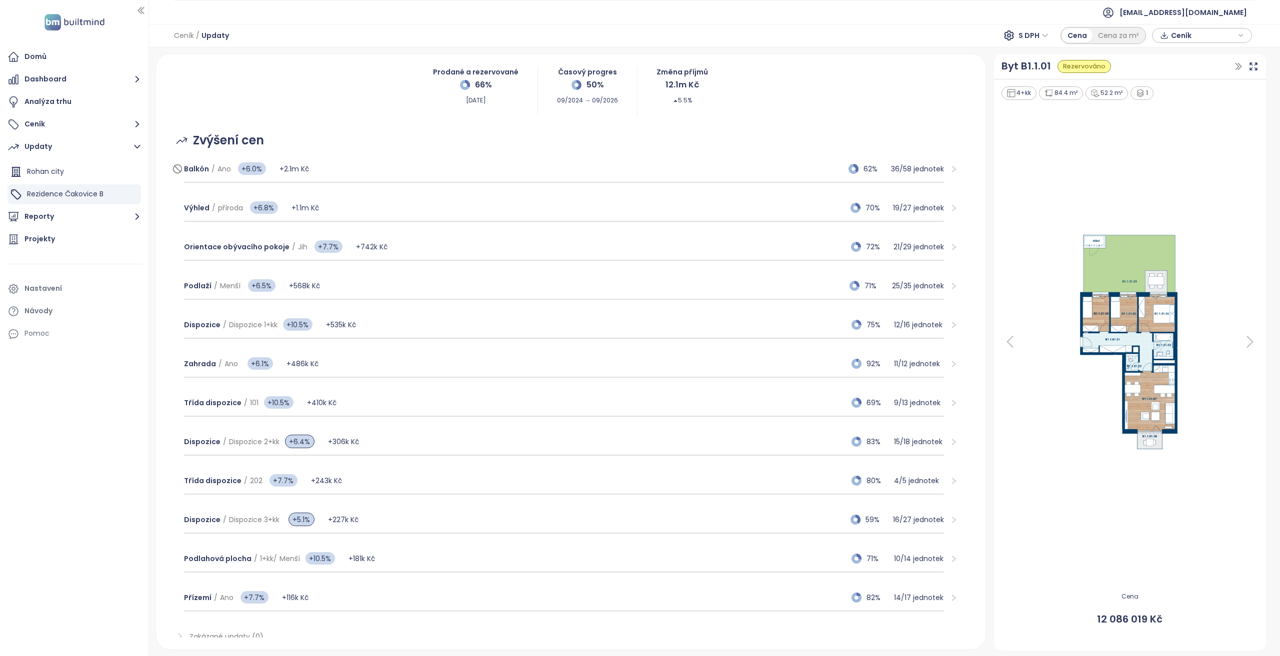
scroll to position [130, 0]
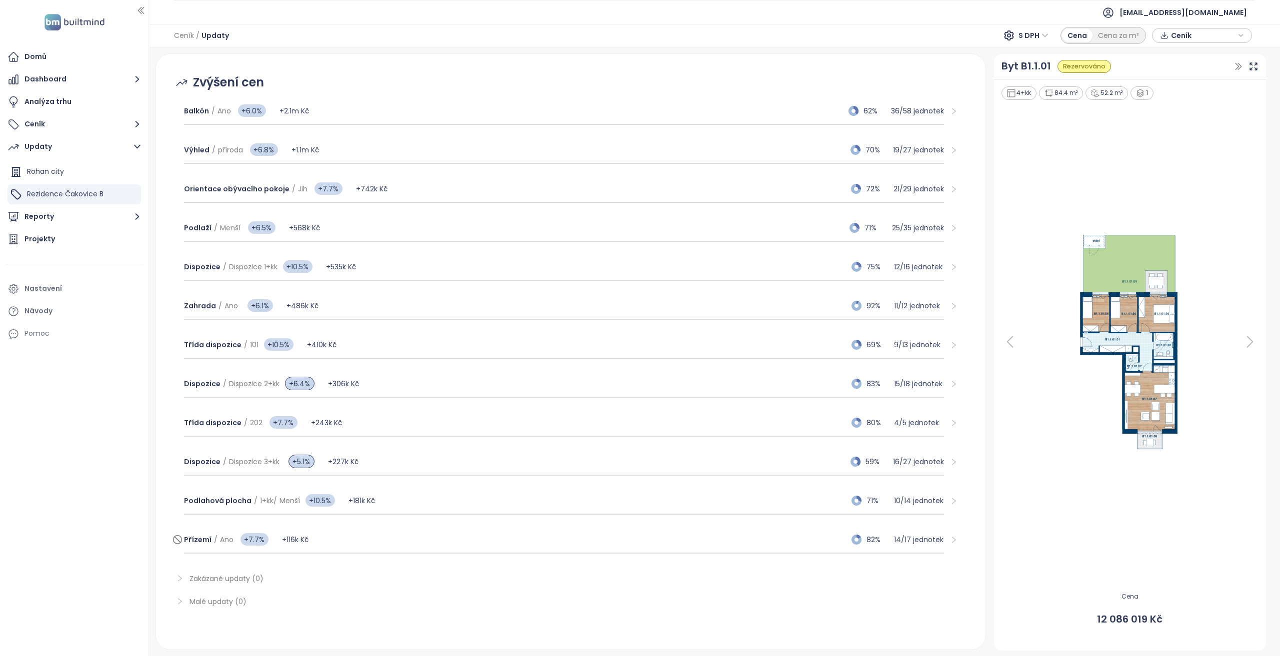
click at [523, 530] on div "Přízemí / Ano +7.7% +116k Kč 82% 14 / 17 jednotek" at bounding box center [564, 540] width 760 height 27
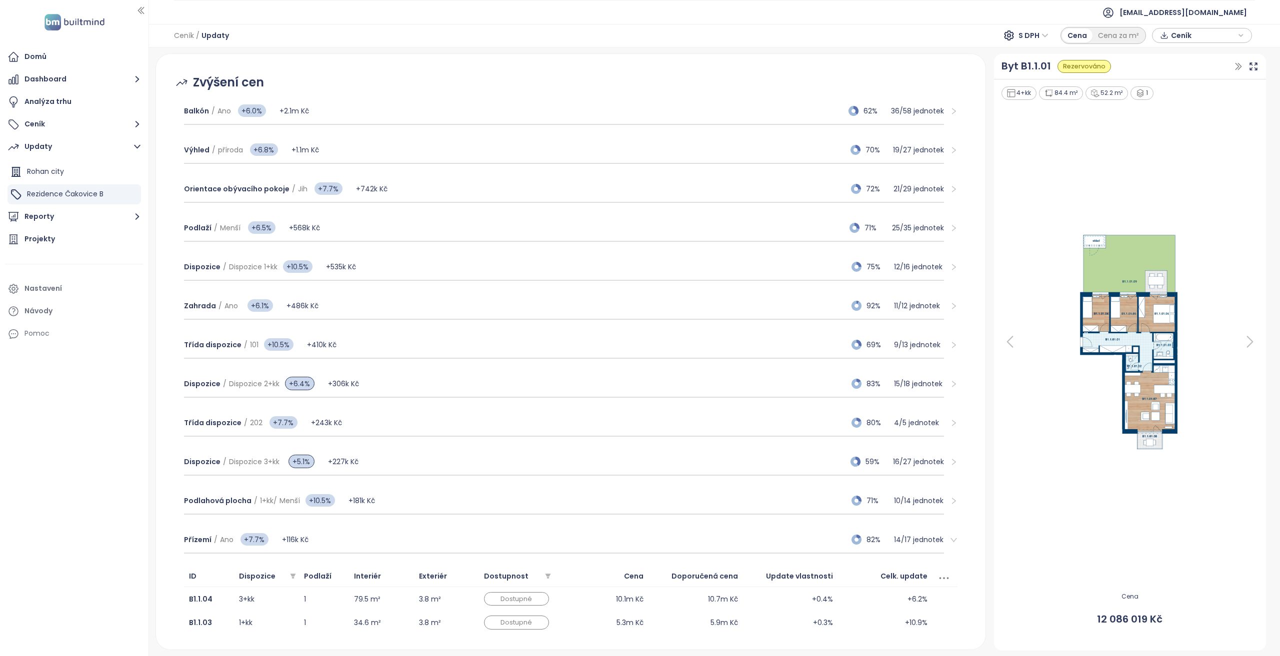
scroll to position [380, 0]
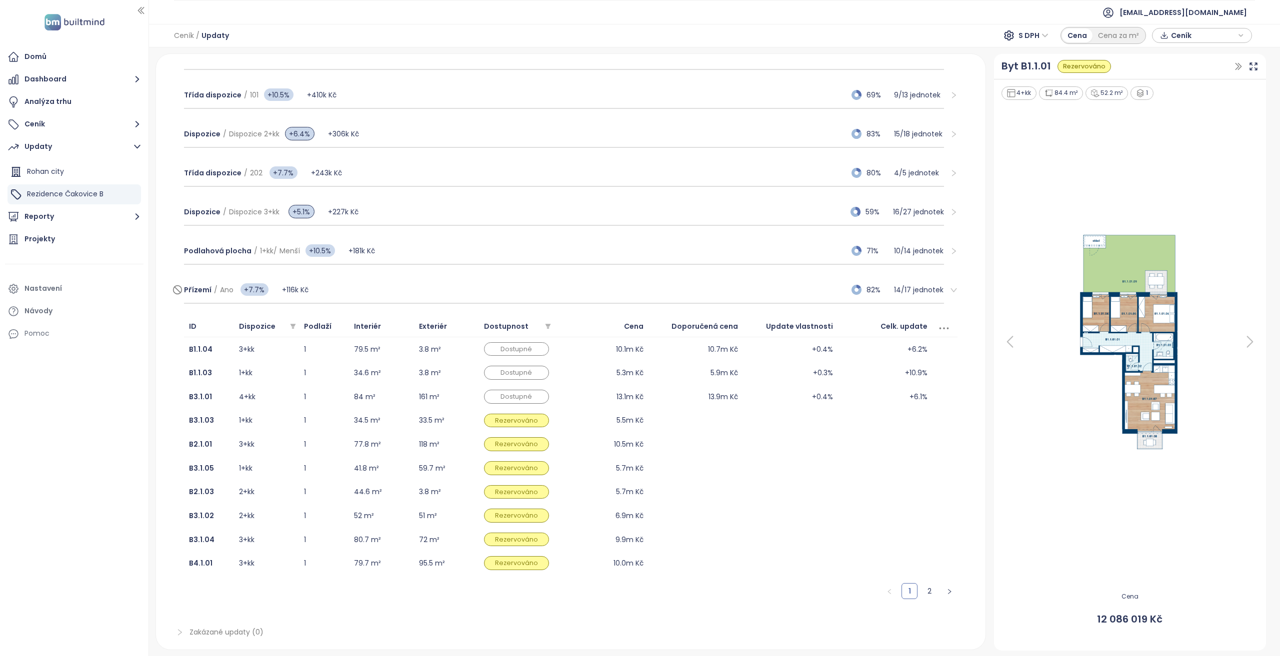
click at [446, 286] on div "Přízemí / Ano +7.7% +116k Kč 82% 14 / 17 jednotek" at bounding box center [564, 290] width 760 height 27
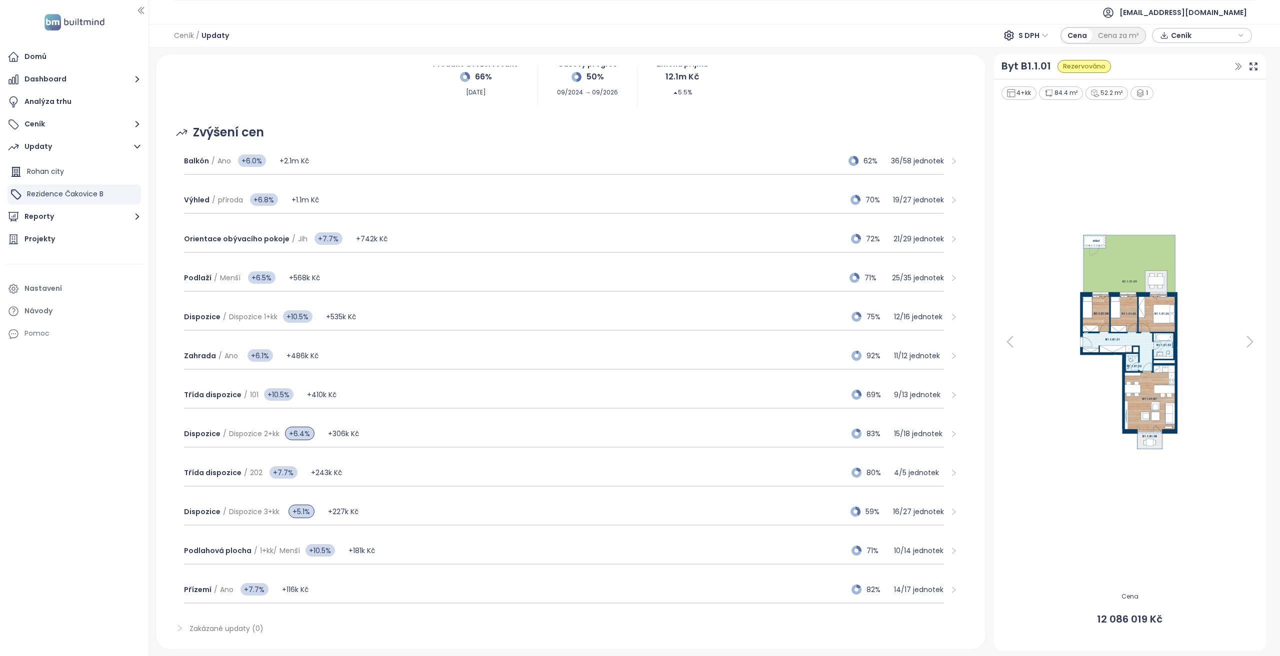
scroll to position [130, 0]
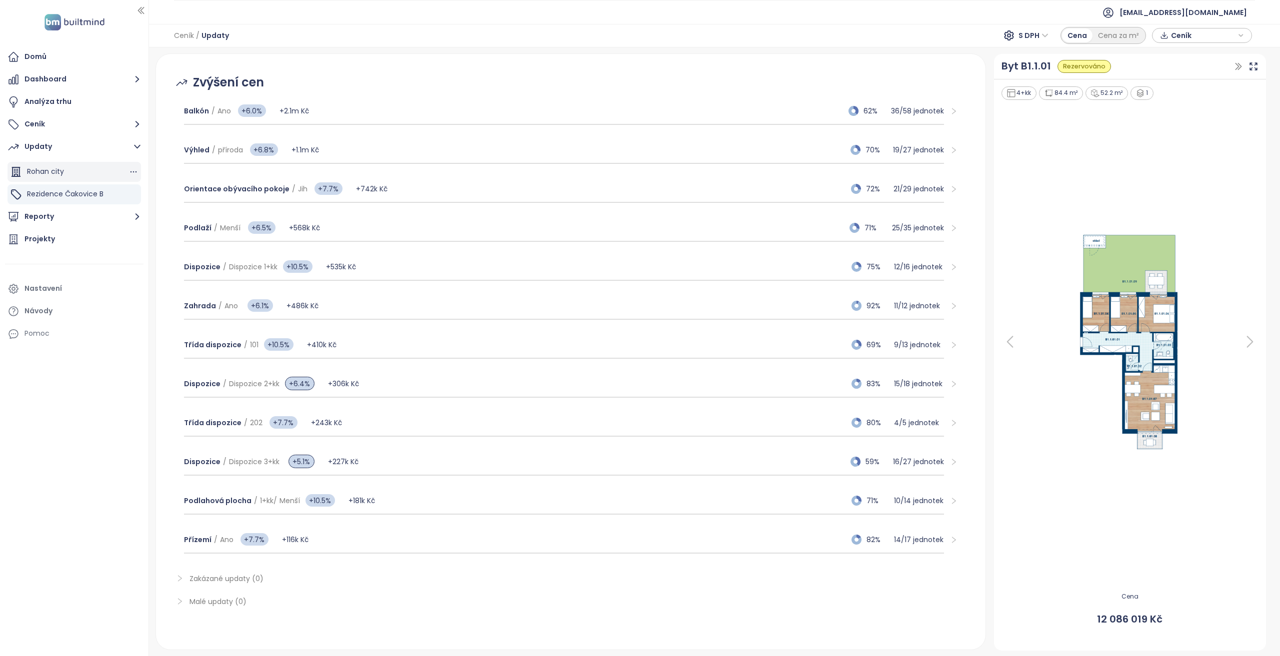
click at [49, 173] on span "Rohan city" at bounding box center [45, 171] width 37 height 10
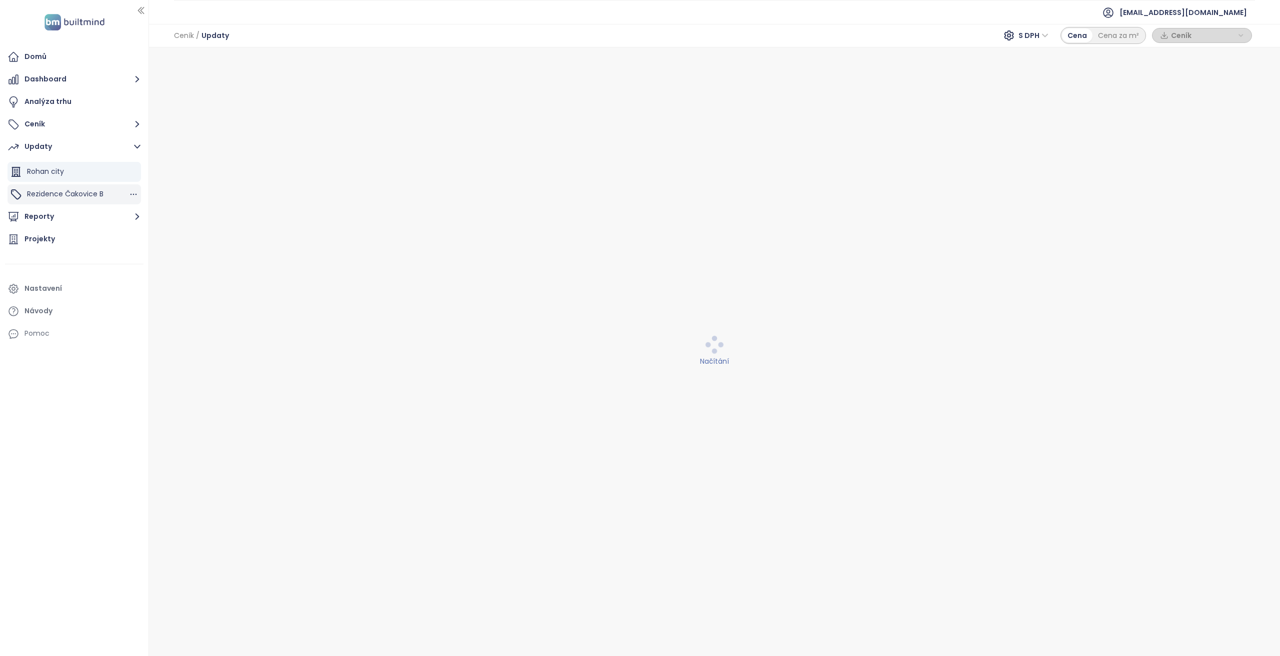
click at [52, 192] on span "Rezidence Čakovice B" at bounding box center [65, 194] width 76 height 10
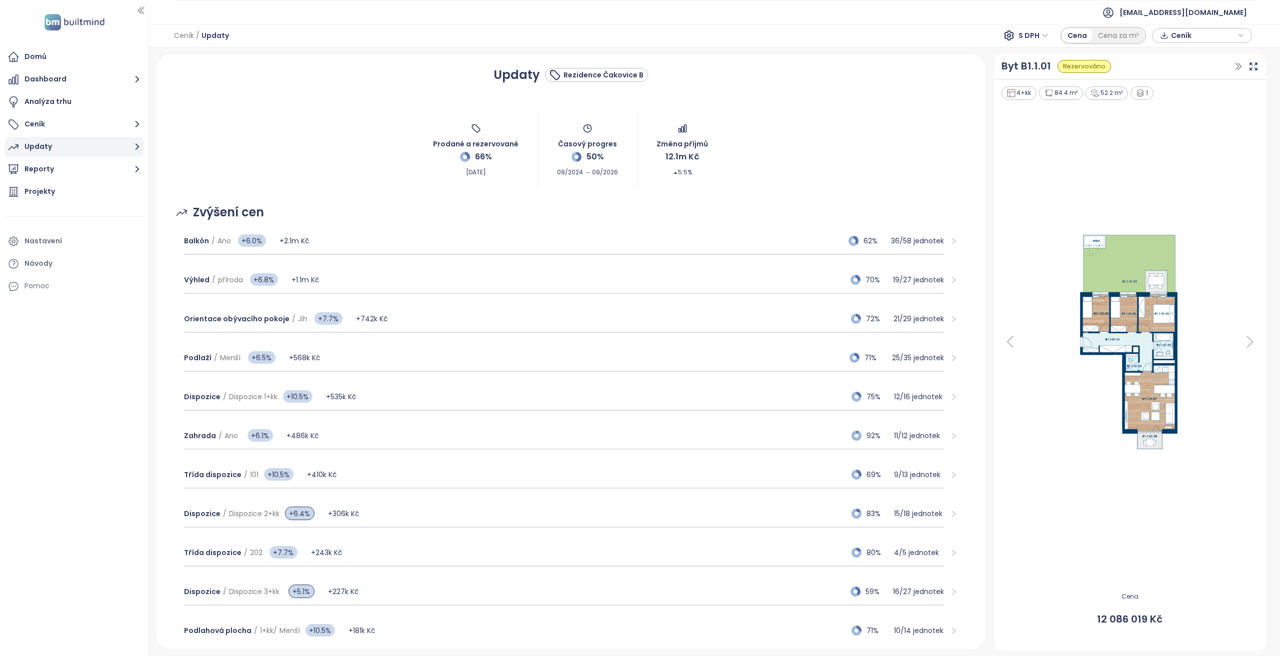
click at [68, 150] on button "Updaty" at bounding box center [74, 147] width 138 height 20
click at [1012, 344] on icon at bounding box center [1010, 342] width 20 height 20
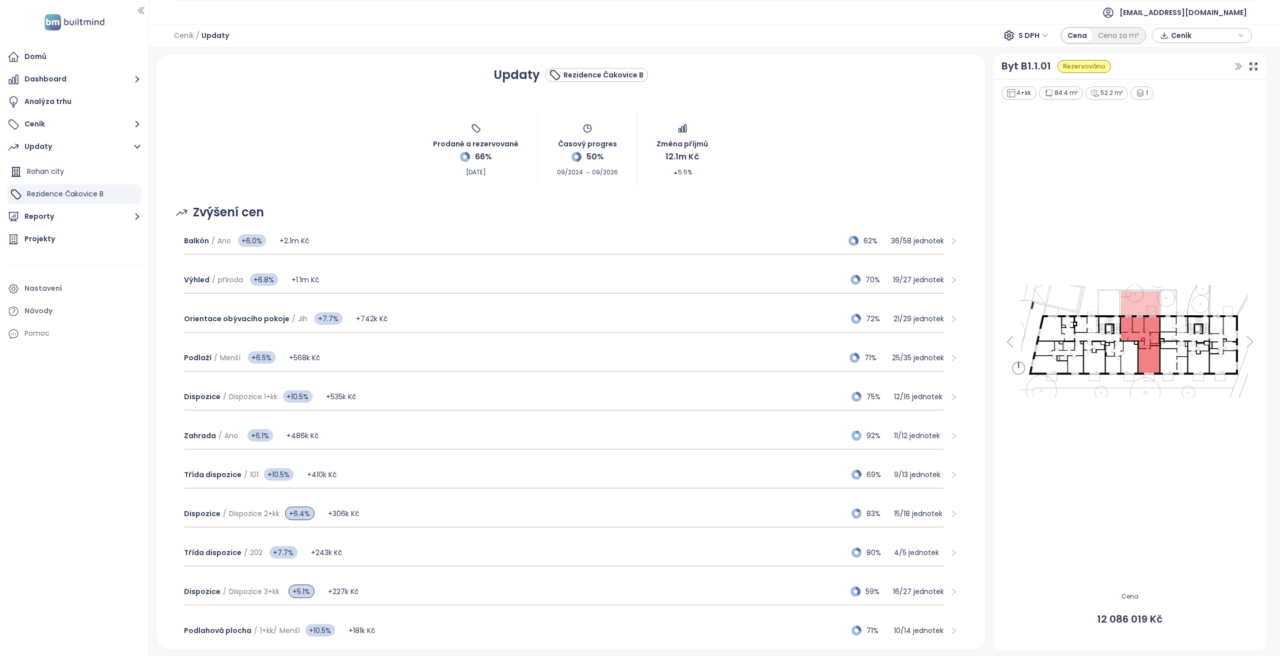
click at [1012, 344] on icon at bounding box center [1010, 342] width 20 height 20
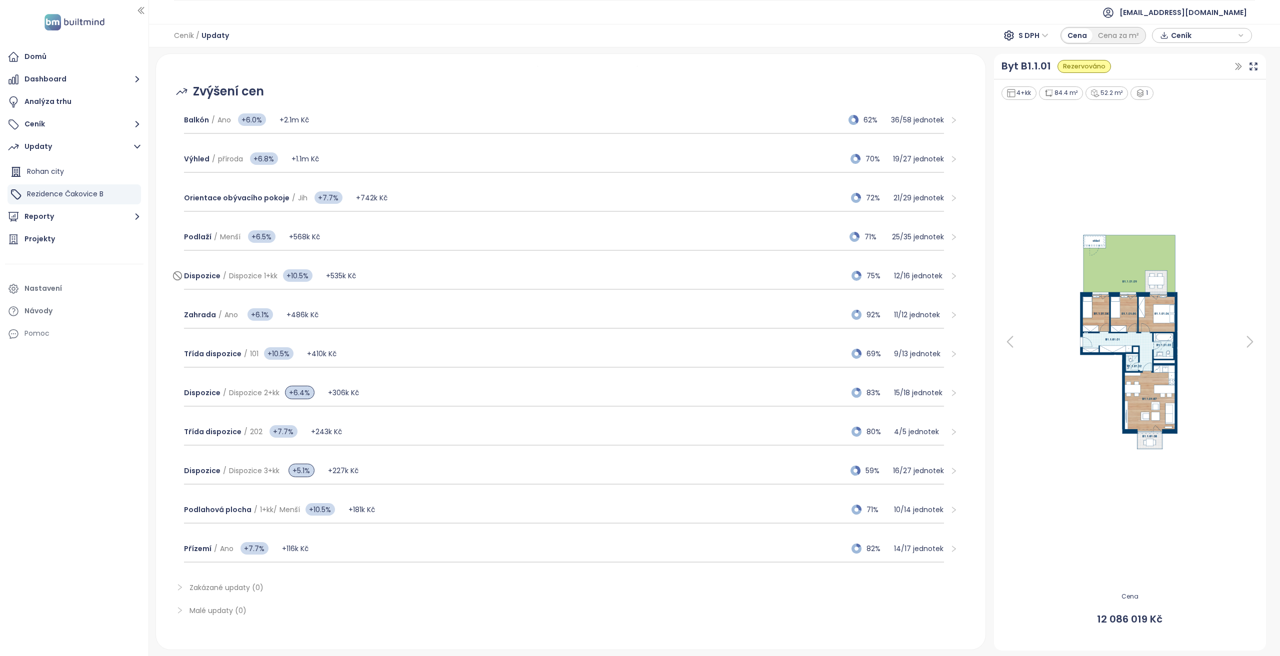
scroll to position [130, 0]
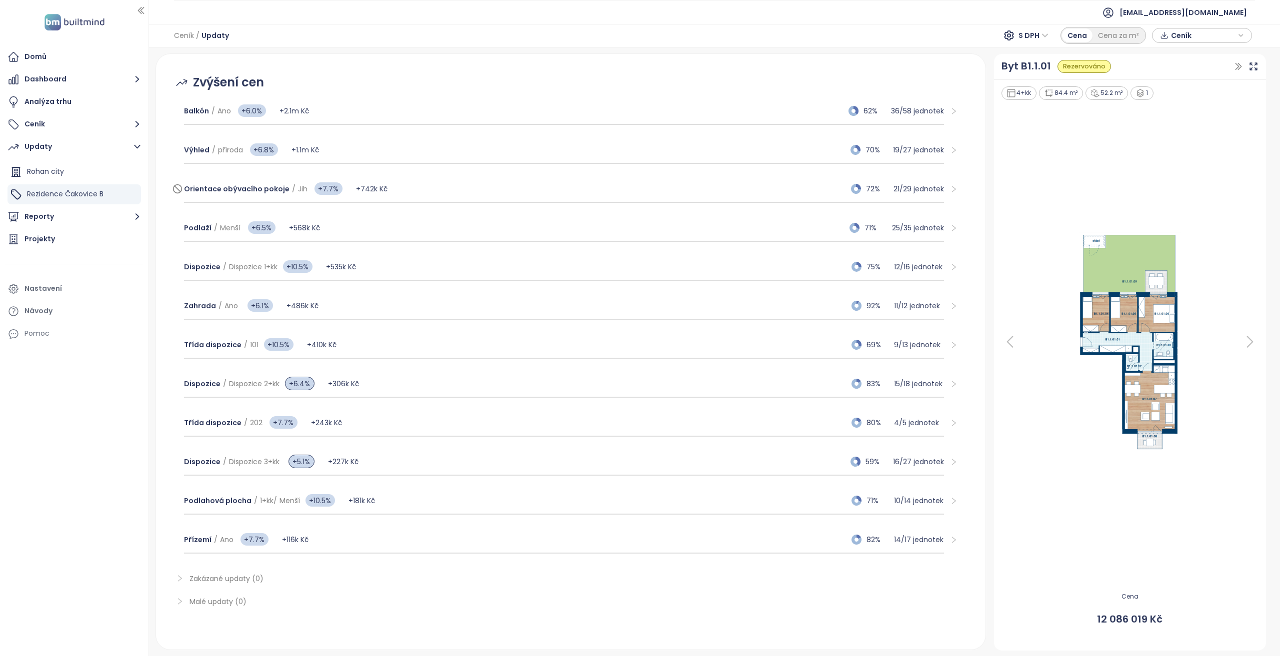
click at [402, 190] on div "Orientace obývacího pokoje / Jih +7.7% +742k Kč 72% 21 / 29 jednotek" at bounding box center [564, 189] width 760 height 27
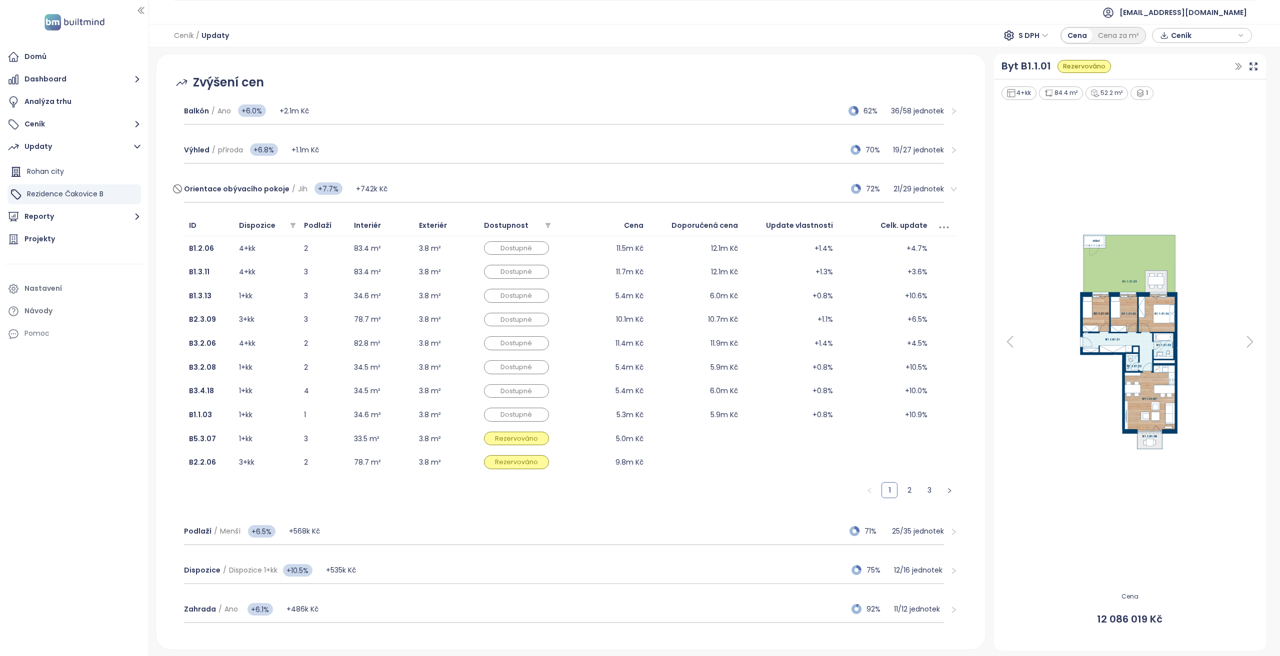
click at [402, 190] on div "Orientace obývacího pokoje / Jih +7.7% +742k Kč 72% 21 / 29 jednotek" at bounding box center [564, 189] width 760 height 27
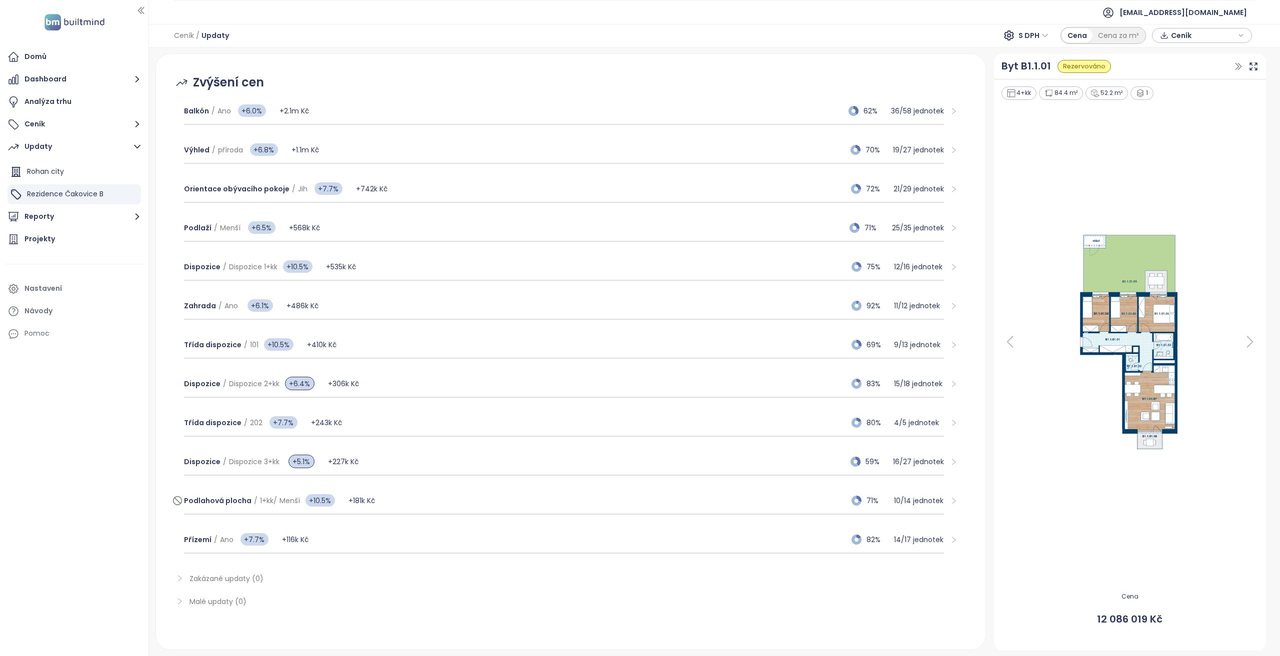
click at [446, 501] on div "Podlahová plocha / 1+kk / Menší +10.5% +181k Kč 71% 10 / 14 jednotek" at bounding box center [564, 501] width 760 height 27
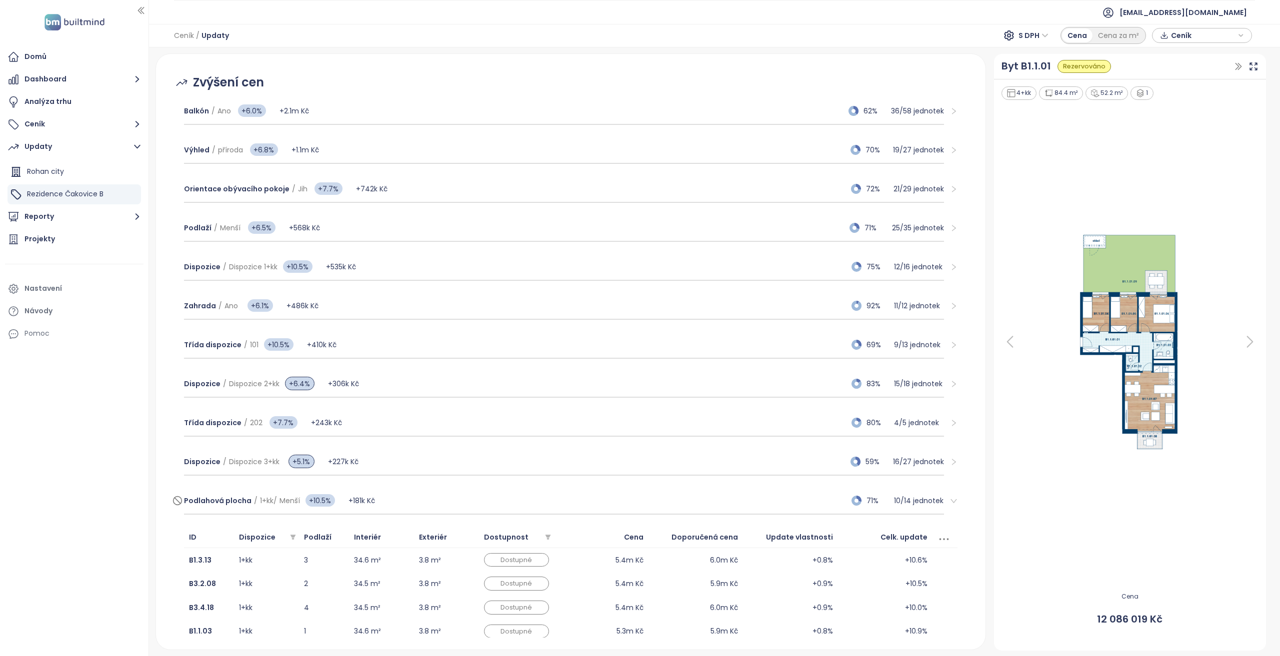
click at [446, 501] on div "Podlahová plocha / 1+kk / Menší +10.5% +181k Kč 71% 10 / 14 jednotek" at bounding box center [564, 501] width 760 height 27
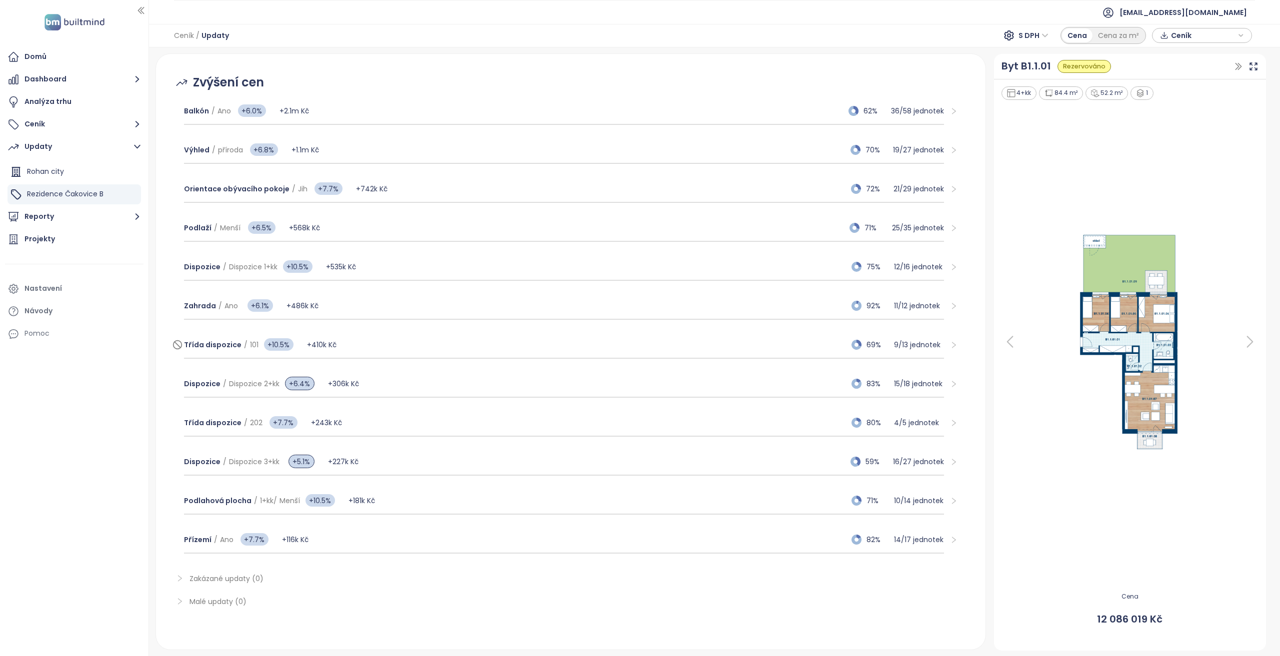
click at [442, 339] on div "Třída dispozice / 101 +10.5% +410k Kč 69% 9 / 13 jednotek" at bounding box center [564, 345] width 760 height 27
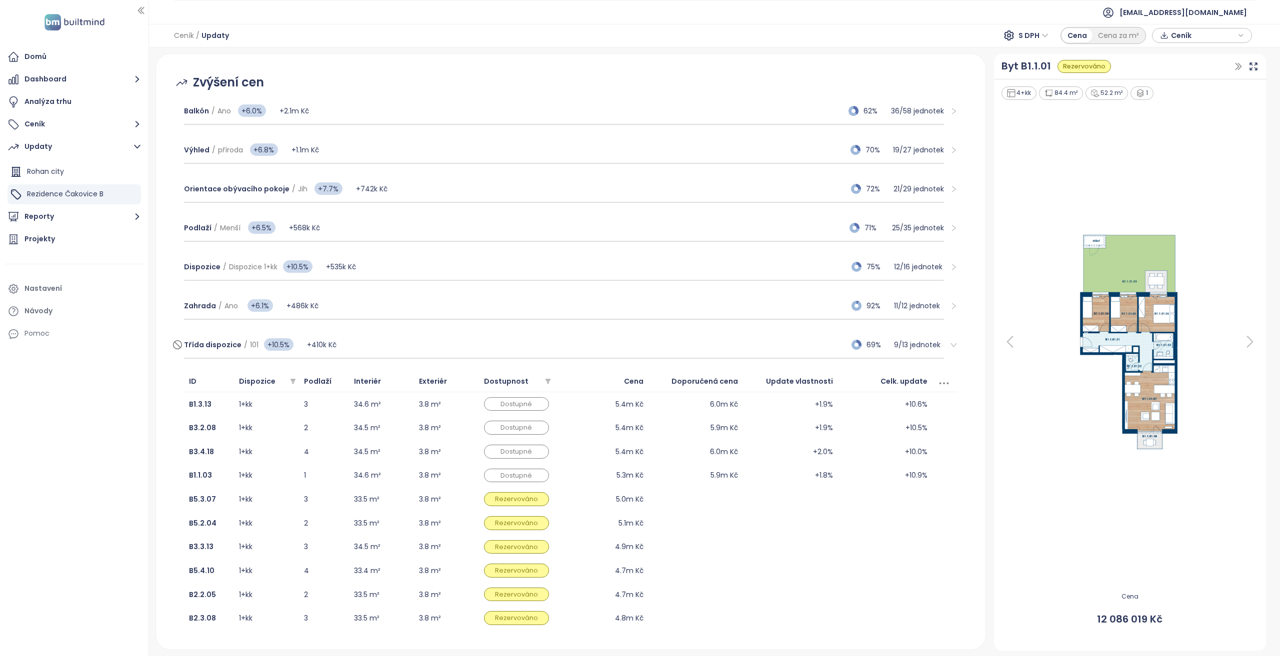
click at [442, 339] on div "Třída dispozice / 101 +10.5% +410k Kč 69% 9 / 13 jednotek" at bounding box center [564, 345] width 760 height 27
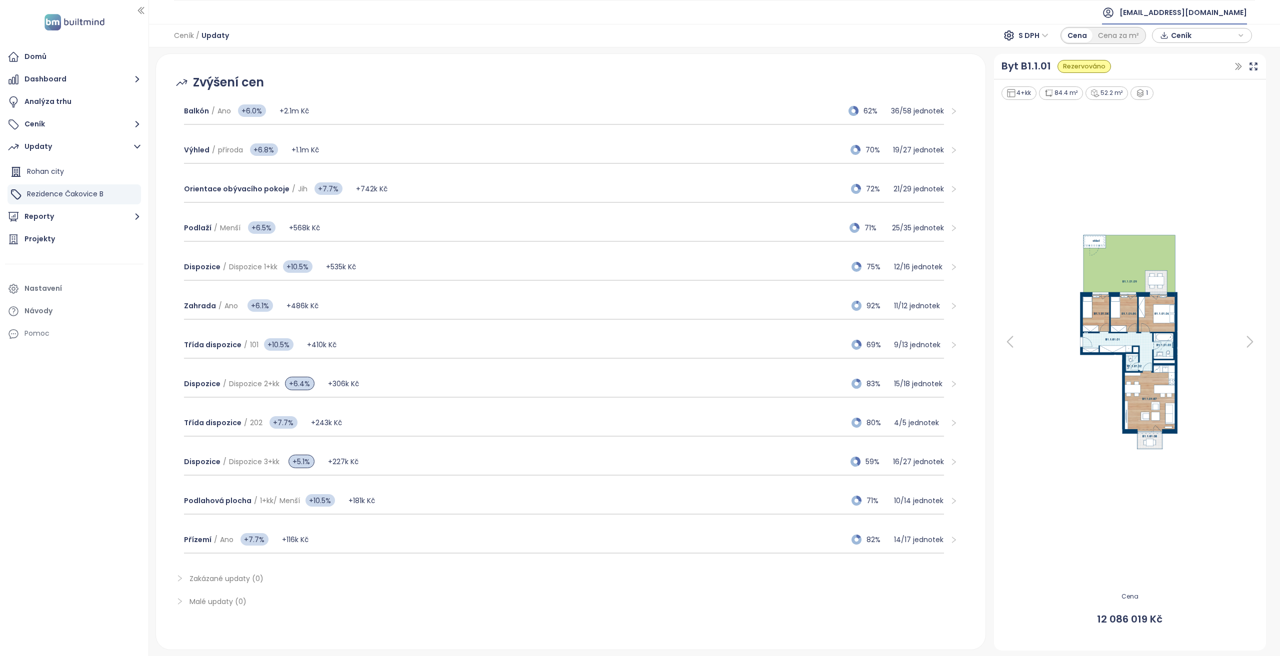
click at [1159, 11] on span "[EMAIL_ADDRESS][DOMAIN_NAME]" at bounding box center [1182, 12] width 127 height 24
click at [1164, 42] on span "Odhlásit se" at bounding box center [1150, 40] width 39 height 10
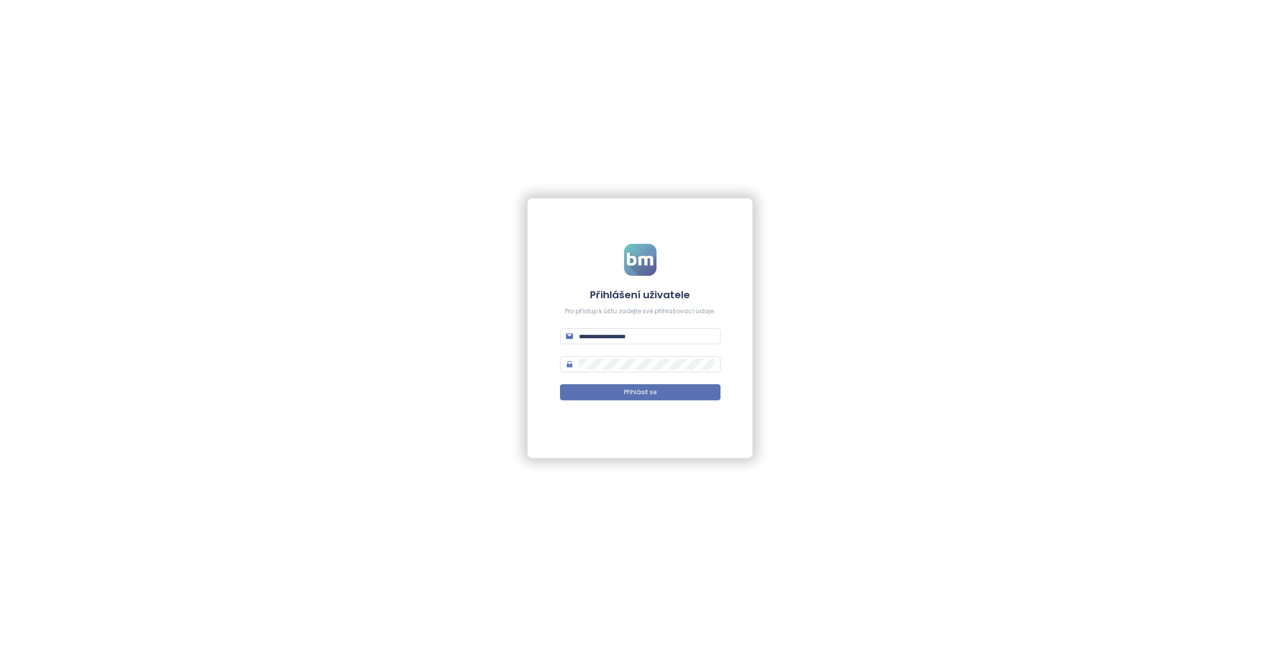
type input "**********"
